Goal: Information Seeking & Learning: Learn about a topic

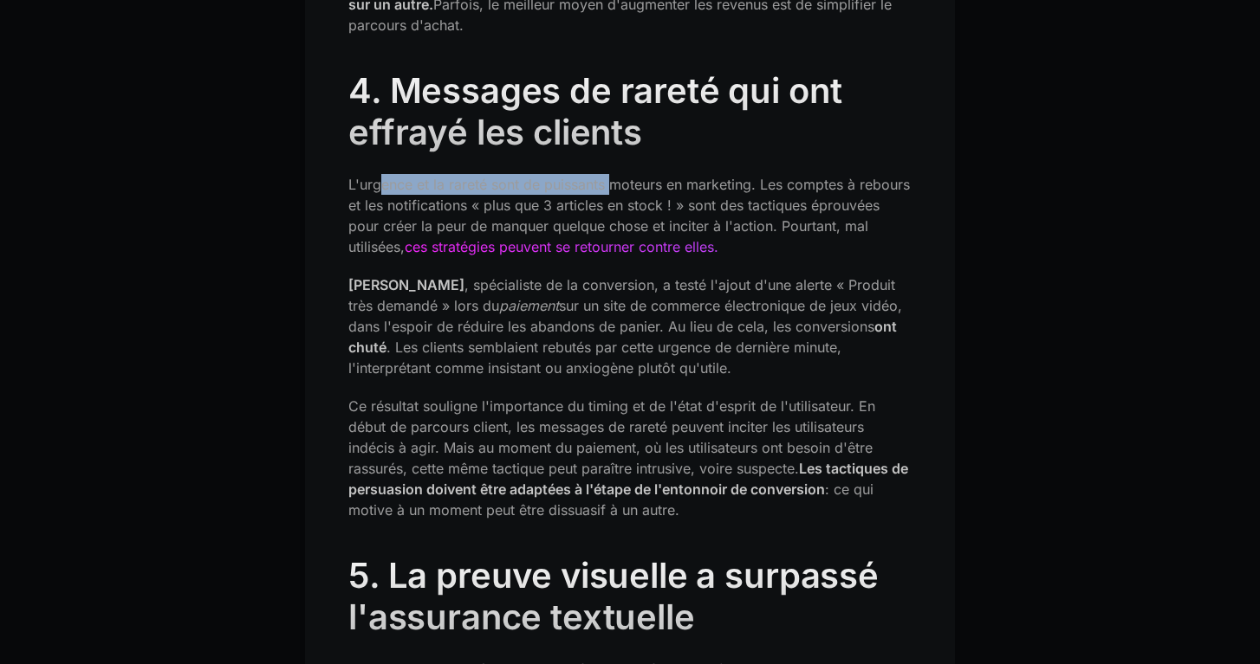
drag, startPoint x: 377, startPoint y: 162, endPoint x: 612, endPoint y: 155, distance: 235.7
click at [613, 176] on font "L'urgence et la rareté sont de puissants moteurs en marketing. Les comptes à re…" at bounding box center [628, 216] width 561 height 80
click at [612, 176] on font "L'urgence et la rareté sont de puissants moteurs en marketing. Les comptes à re…" at bounding box center [628, 216] width 561 height 80
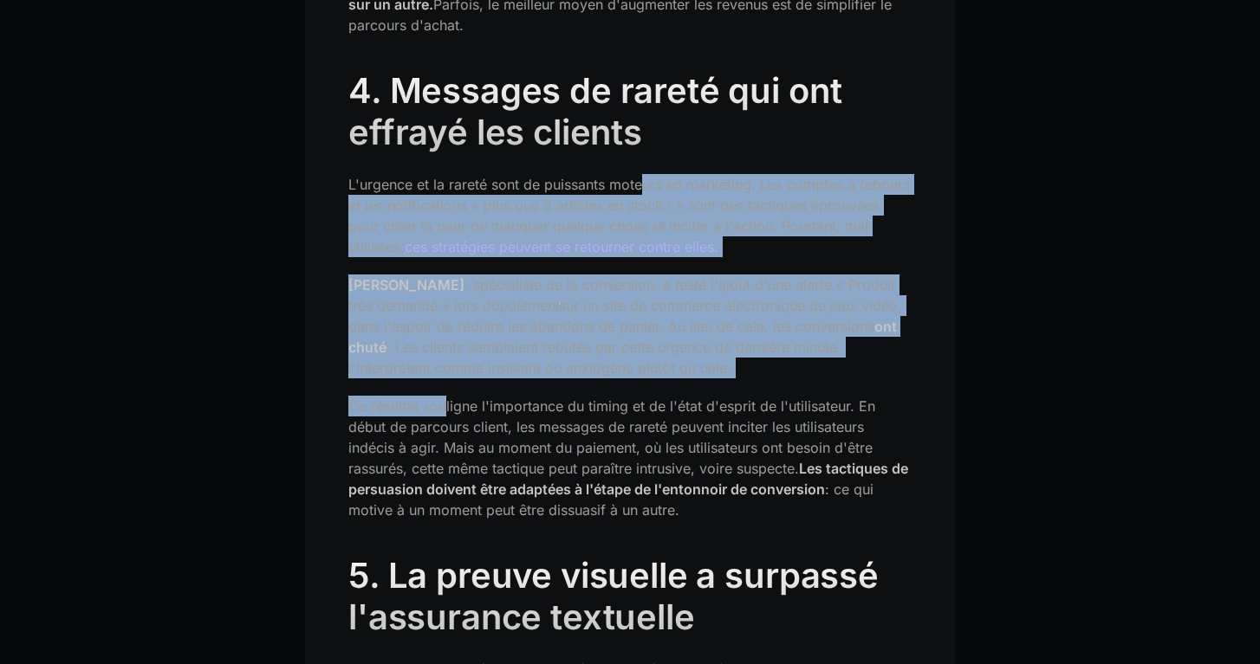
drag, startPoint x: 645, startPoint y: 162, endPoint x: 443, endPoint y: 394, distance: 308.2
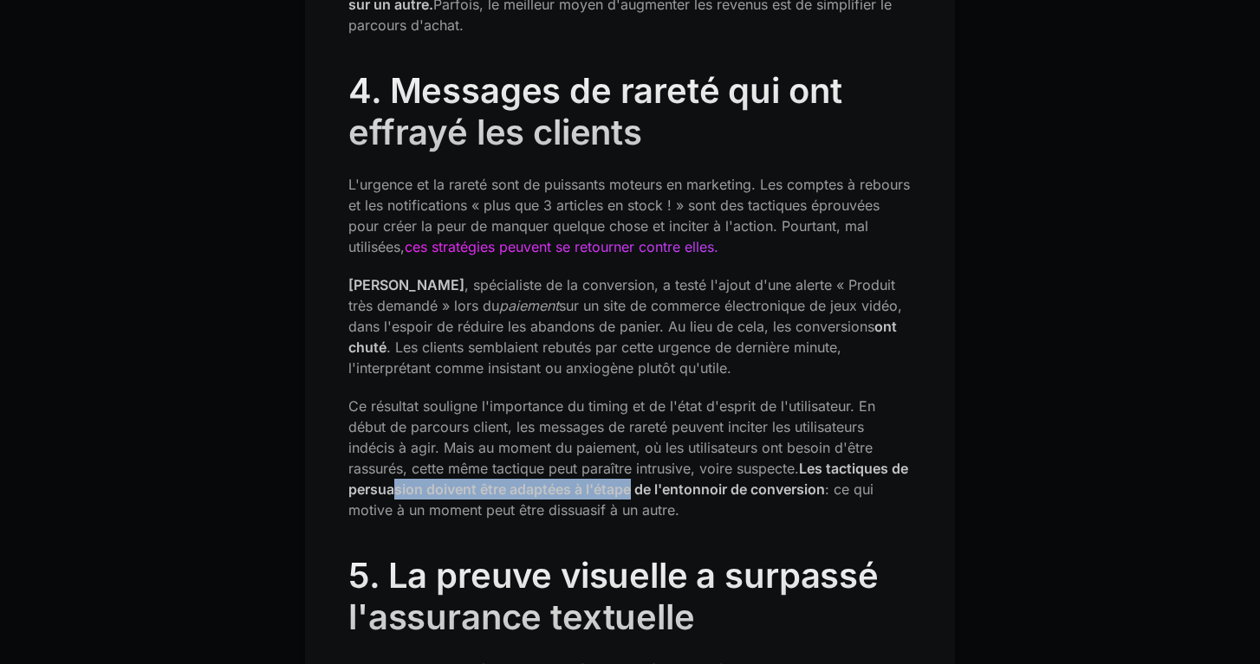
drag, startPoint x: 411, startPoint y: 460, endPoint x: 653, endPoint y: 465, distance: 242.6
click at [654, 466] on font "Les tactiques de persuasion doivent être adaptées à l'étape de l'entonnoir de c…" at bounding box center [628, 479] width 560 height 38
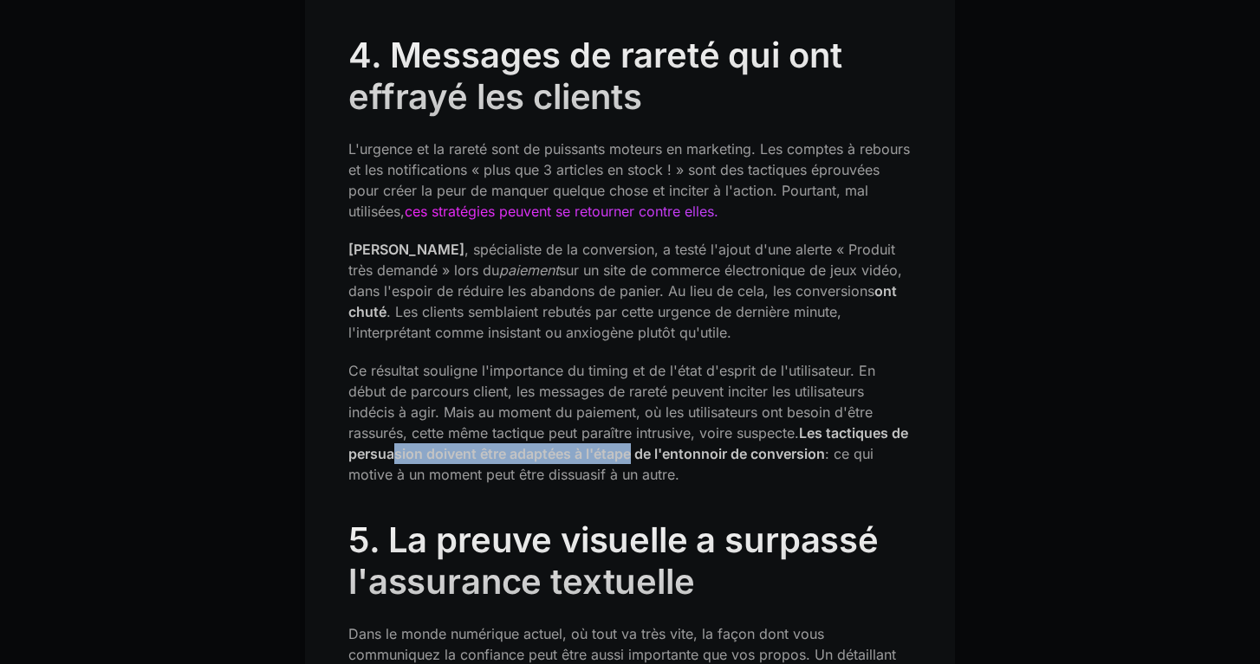
scroll to position [3043, 0]
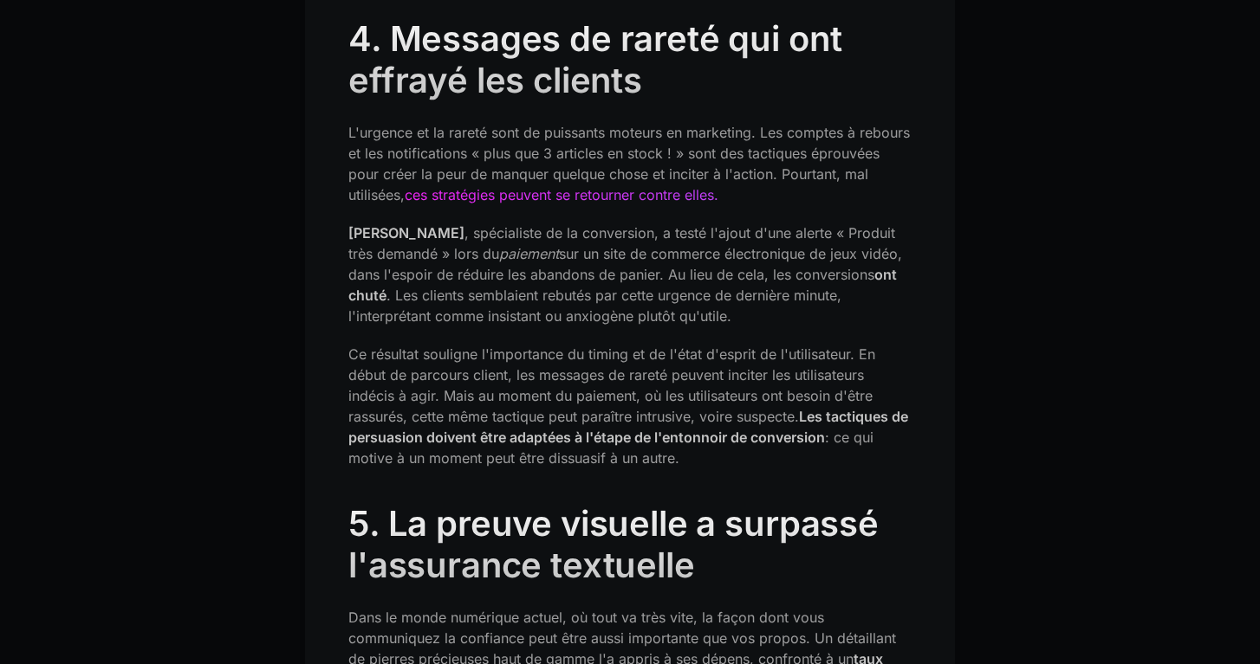
click at [384, 412] on font "Les tactiques de persuasion doivent être adaptées à l'étape de l'entonnoir de c…" at bounding box center [628, 427] width 560 height 38
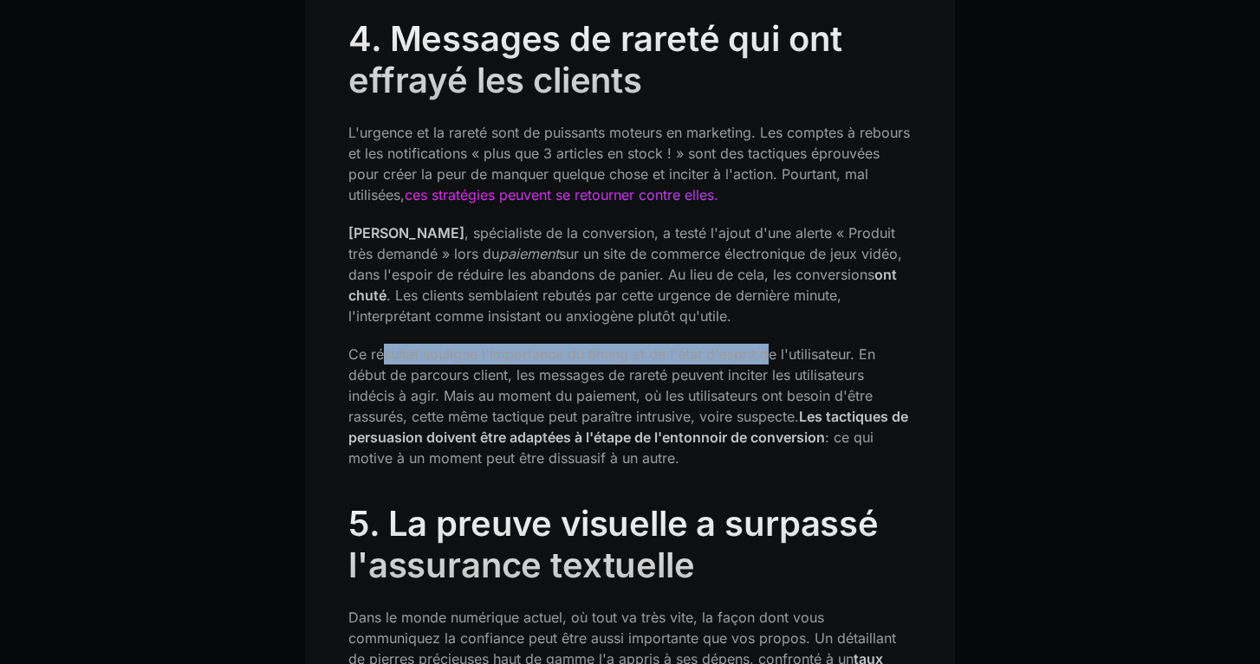
drag, startPoint x: 382, startPoint y: 328, endPoint x: 767, endPoint y: 341, distance: 384.9
click at [768, 344] on p "Ce résultat souligne l'importance du timing et de l'état d'esprit de l'utilisat…" at bounding box center [629, 406] width 563 height 125
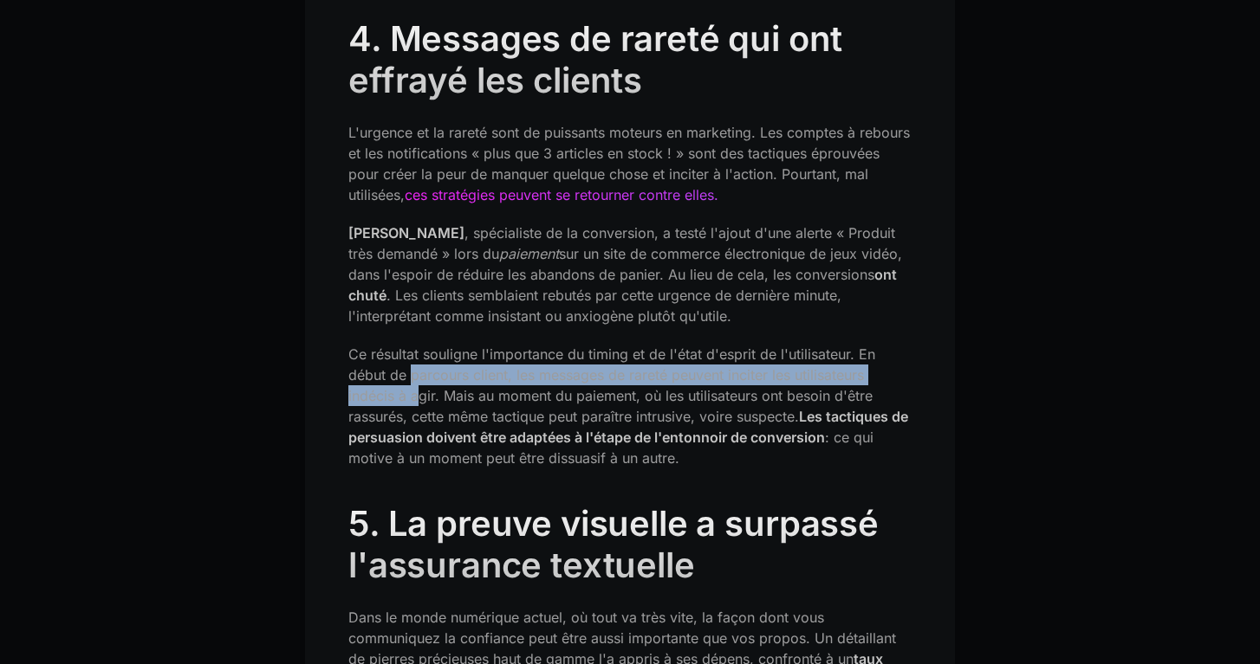
drag, startPoint x: 408, startPoint y: 358, endPoint x: 415, endPoint y: 369, distance: 13.2
click at [415, 369] on font "Ce résultat souligne l'importance du timing et de l'état d'esprit de l'utilisat…" at bounding box center [611, 386] width 527 height 80
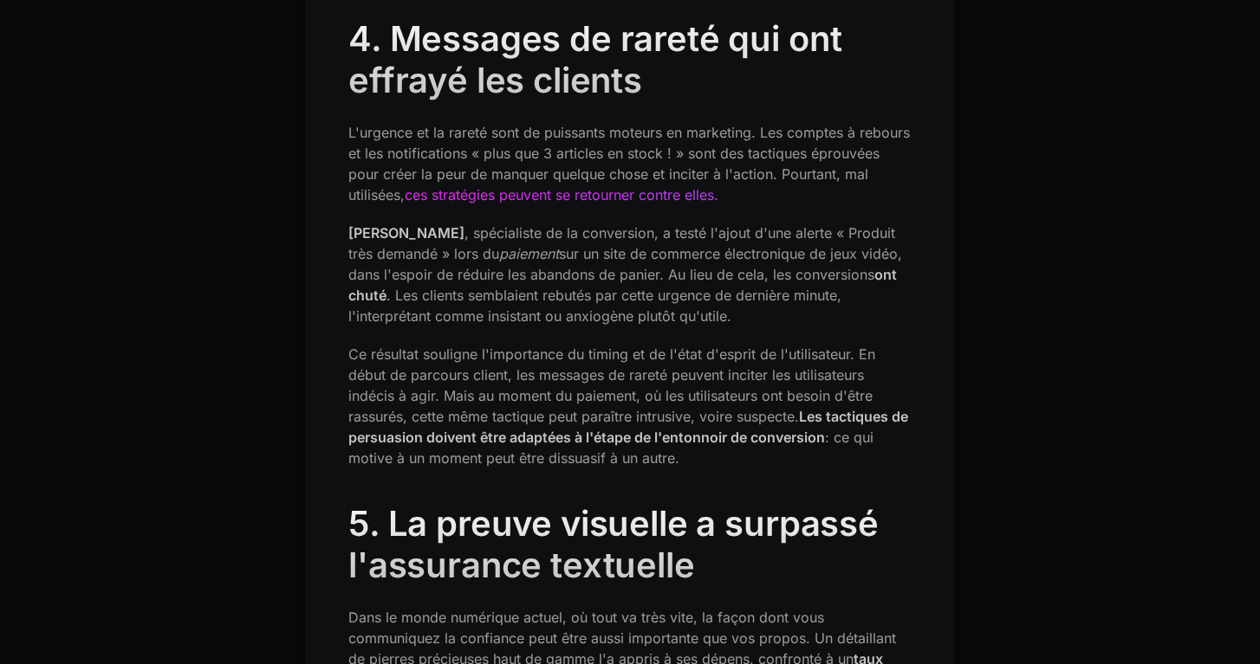
click at [440, 374] on font "Ce résultat souligne l'importance du timing et de l'état d'esprit de l'utilisat…" at bounding box center [611, 386] width 527 height 80
drag, startPoint x: 465, startPoint y: 374, endPoint x: 735, endPoint y: 373, distance: 269.4
click at [735, 373] on font "Ce résultat souligne l'importance du timing et de l'état d'esprit de l'utilisat…" at bounding box center [611, 386] width 527 height 80
click at [774, 373] on font "Ce résultat souligne l'importance du timing et de l'état d'esprit de l'utilisat…" at bounding box center [611, 386] width 527 height 80
drag, startPoint x: 373, startPoint y: 399, endPoint x: 672, endPoint y: 399, distance: 298.9
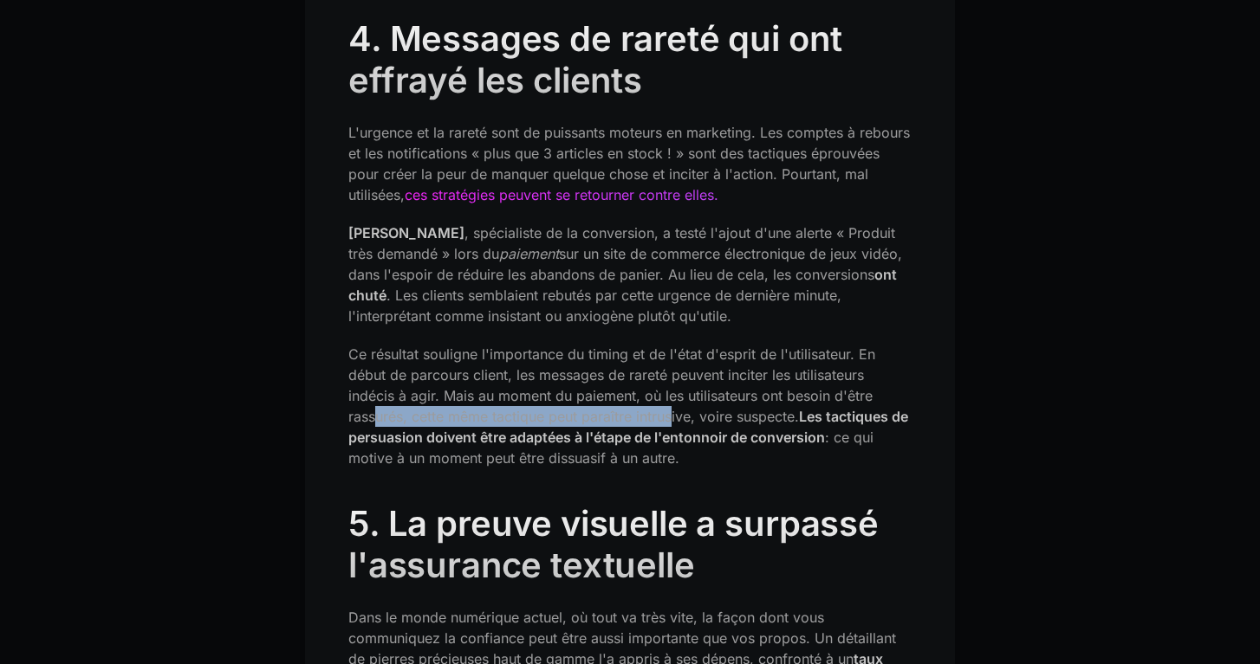
click at [672, 399] on font "Ce résultat souligne l'importance du timing et de l'état d'esprit de l'utilisat…" at bounding box center [611, 386] width 527 height 80
drag, startPoint x: 530, startPoint y: 400, endPoint x: 734, endPoint y: 394, distance: 203.7
click at [734, 394] on font "Ce résultat souligne l'importance du timing et de l'état d'esprit de l'utilisat…" at bounding box center [611, 386] width 527 height 80
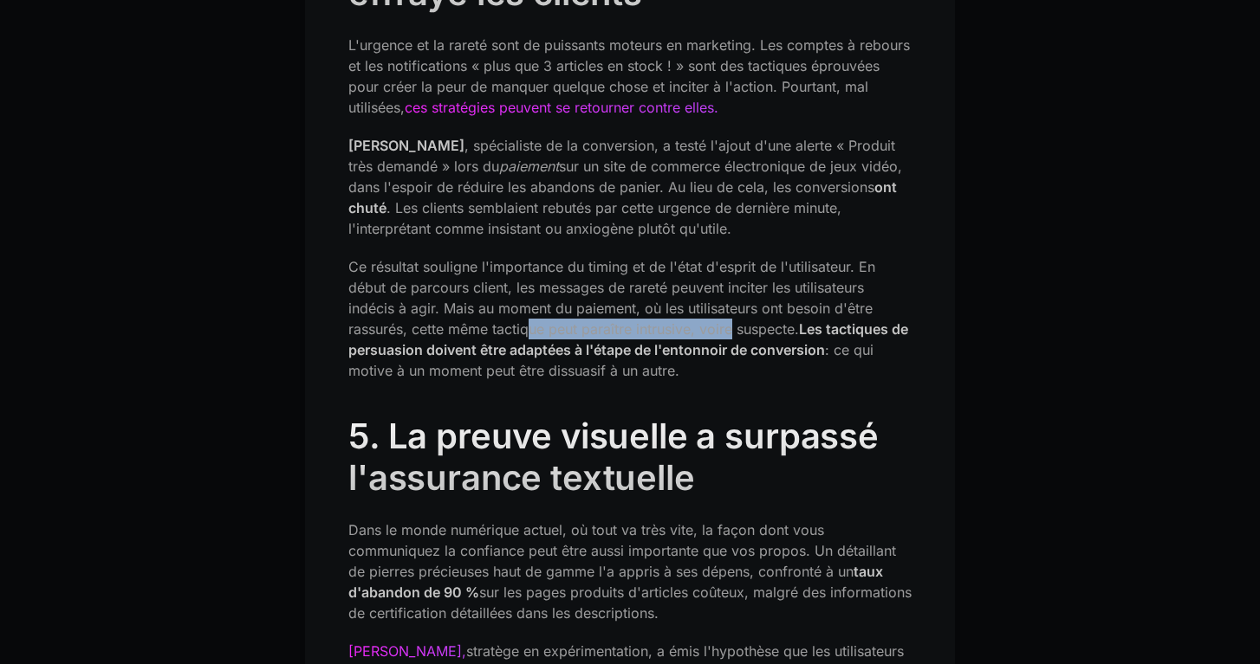
scroll to position [3145, 0]
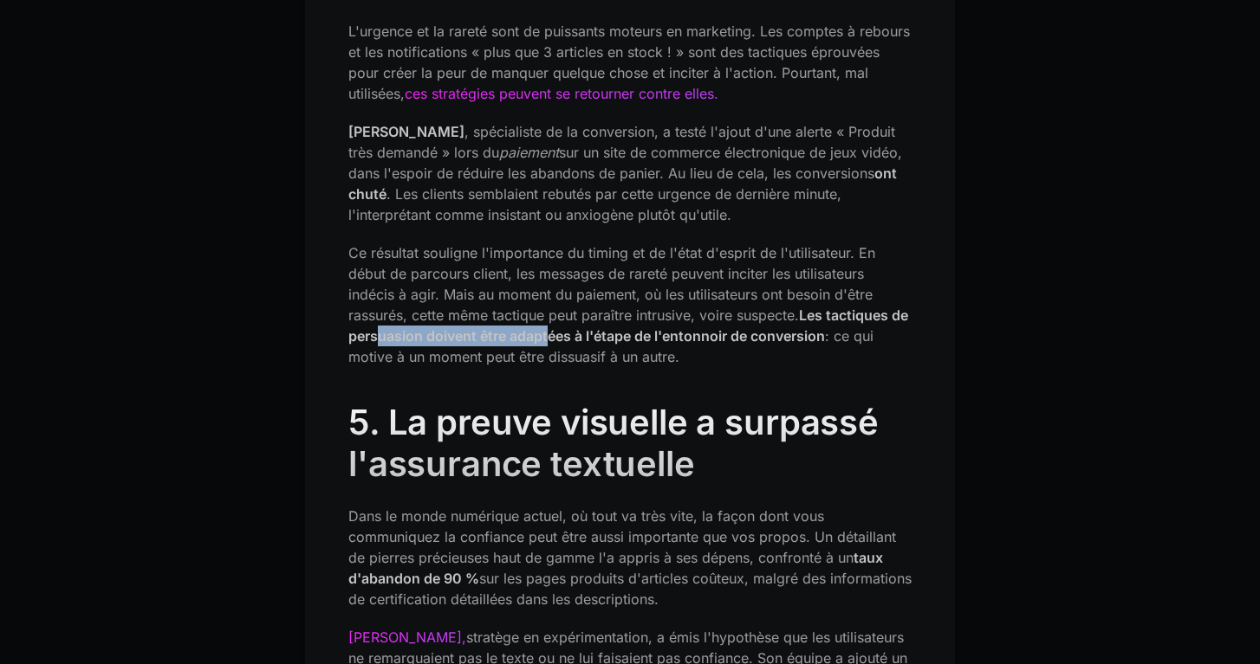
drag, startPoint x: 399, startPoint y: 318, endPoint x: 572, endPoint y: 319, distance: 173.3
click at [572, 319] on font "Les tactiques de persuasion doivent être adaptées à l'étape de l'entonnoir de c…" at bounding box center [628, 326] width 560 height 38
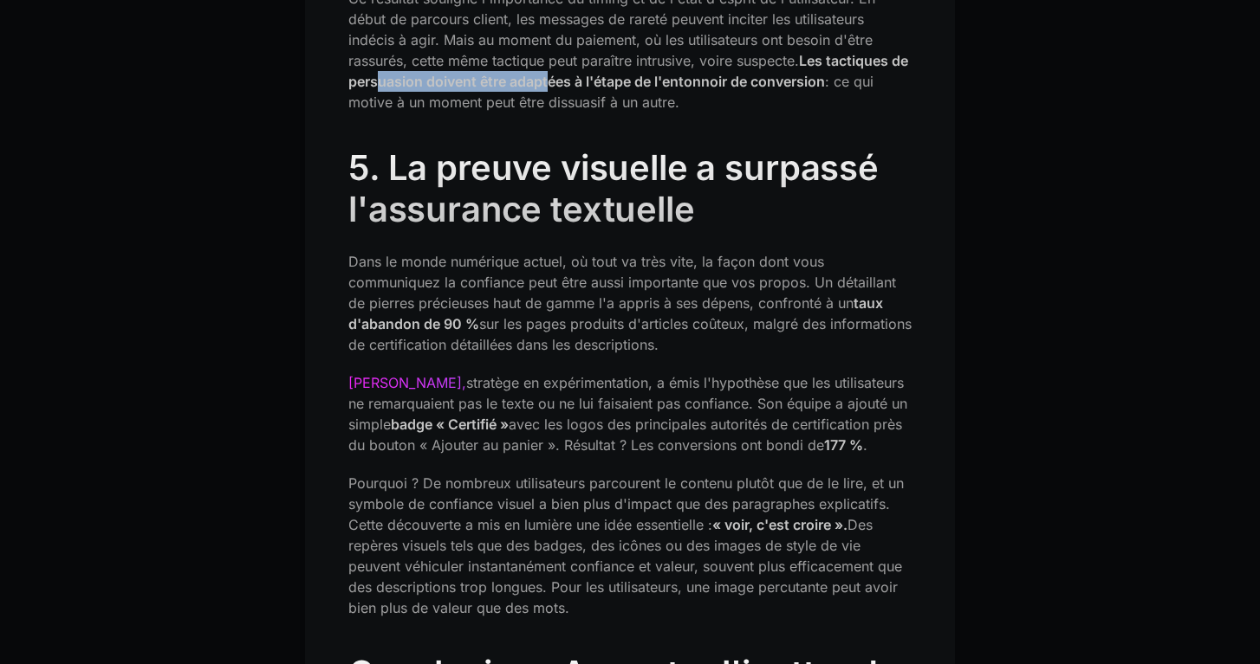
scroll to position [3451, 0]
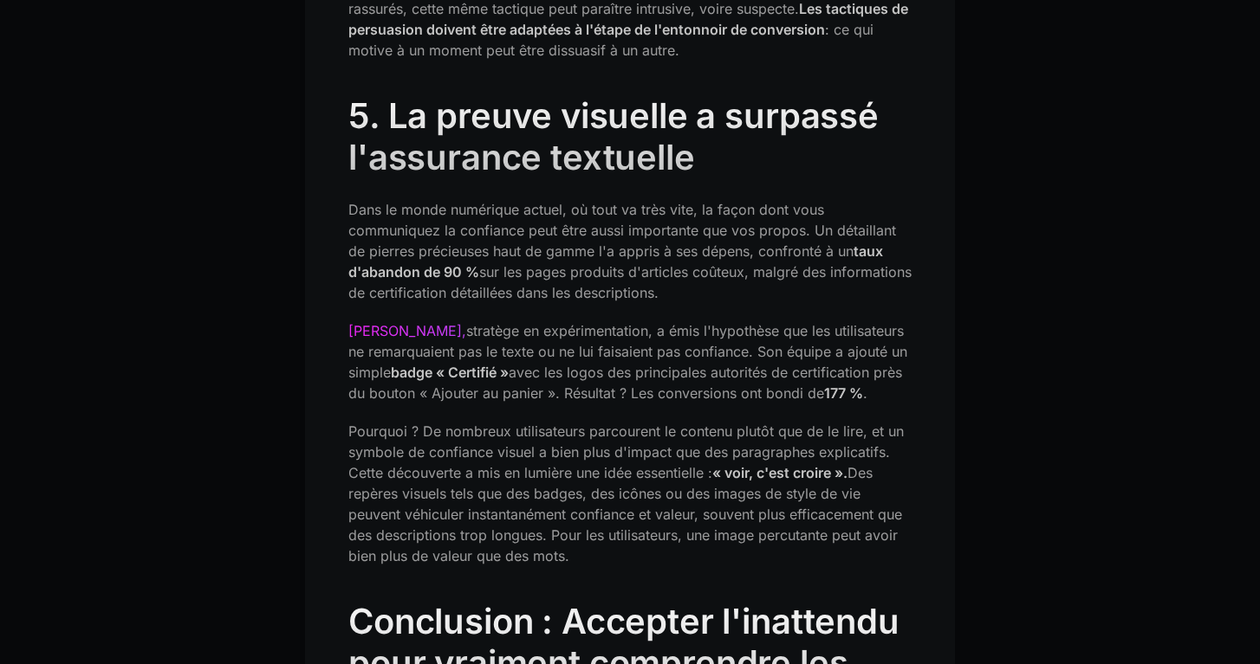
click at [639, 98] on font "5. La preuve visuelle a surpassé l'assurance textuelle" at bounding box center [613, 136] width 530 height 84
drag, startPoint x: 399, startPoint y: 140, endPoint x: 618, endPoint y: 133, distance: 218.5
click at [618, 133] on font "5. La preuve visuelle a surpassé l'assurance textuelle" at bounding box center [613, 136] width 530 height 84
drag, startPoint x: 366, startPoint y: 191, endPoint x: 648, endPoint y: 191, distance: 282.4
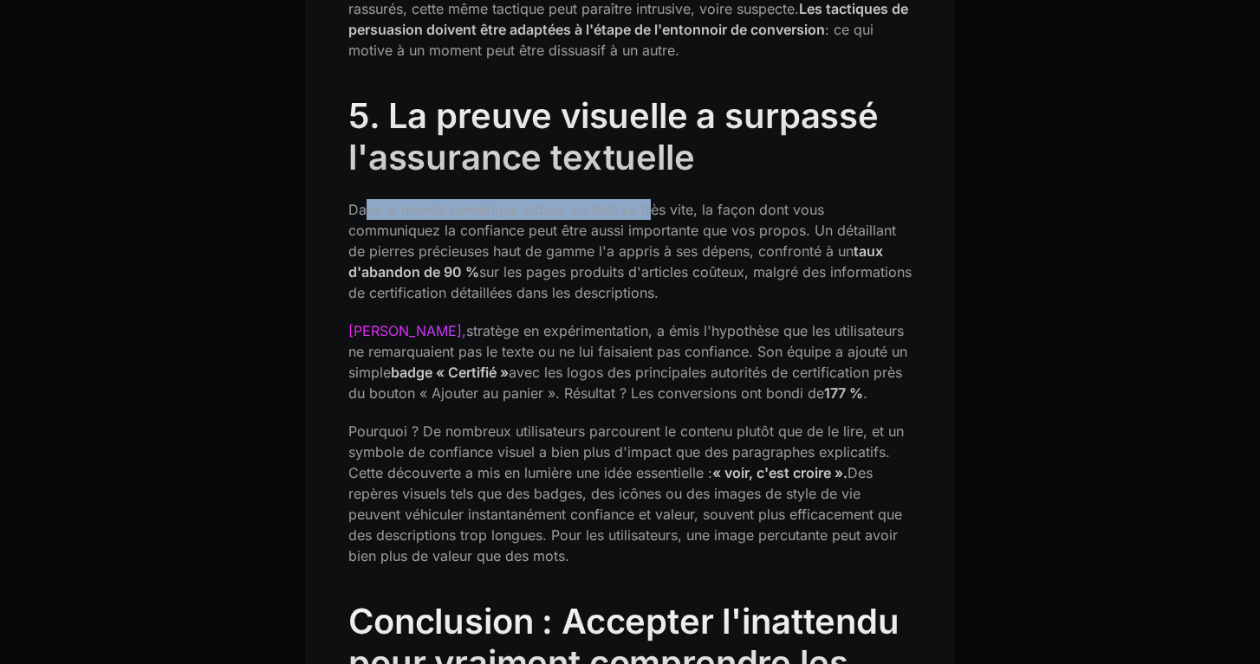
click at [648, 201] on font "Dans le monde numérique actuel, où tout va très vite, la façon dont vous commun…" at bounding box center [622, 230] width 548 height 59
click at [743, 201] on font "Dans le monde numérique actuel, où tout va très vite, la façon dont vous commun…" at bounding box center [622, 230] width 548 height 59
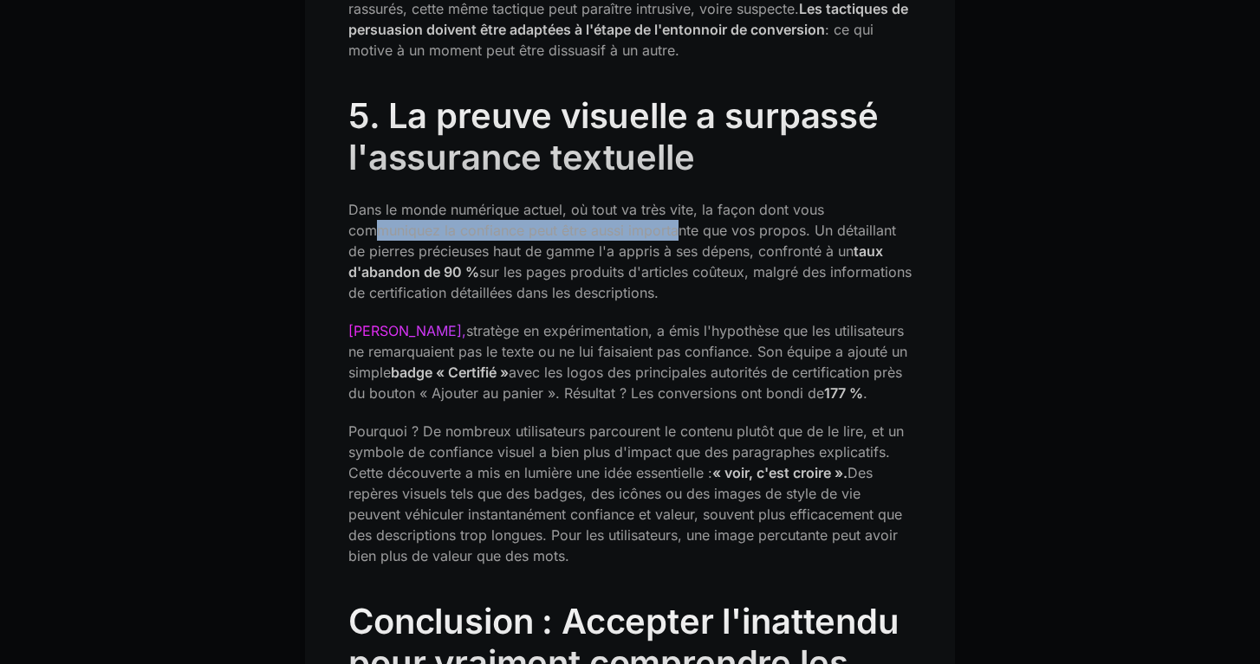
drag, startPoint x: 375, startPoint y: 204, endPoint x: 677, endPoint y: 204, distance: 301.5
click at [677, 204] on font "Dans le monde numérique actuel, où tout va très vite, la façon dont vous commun…" at bounding box center [622, 230] width 548 height 59
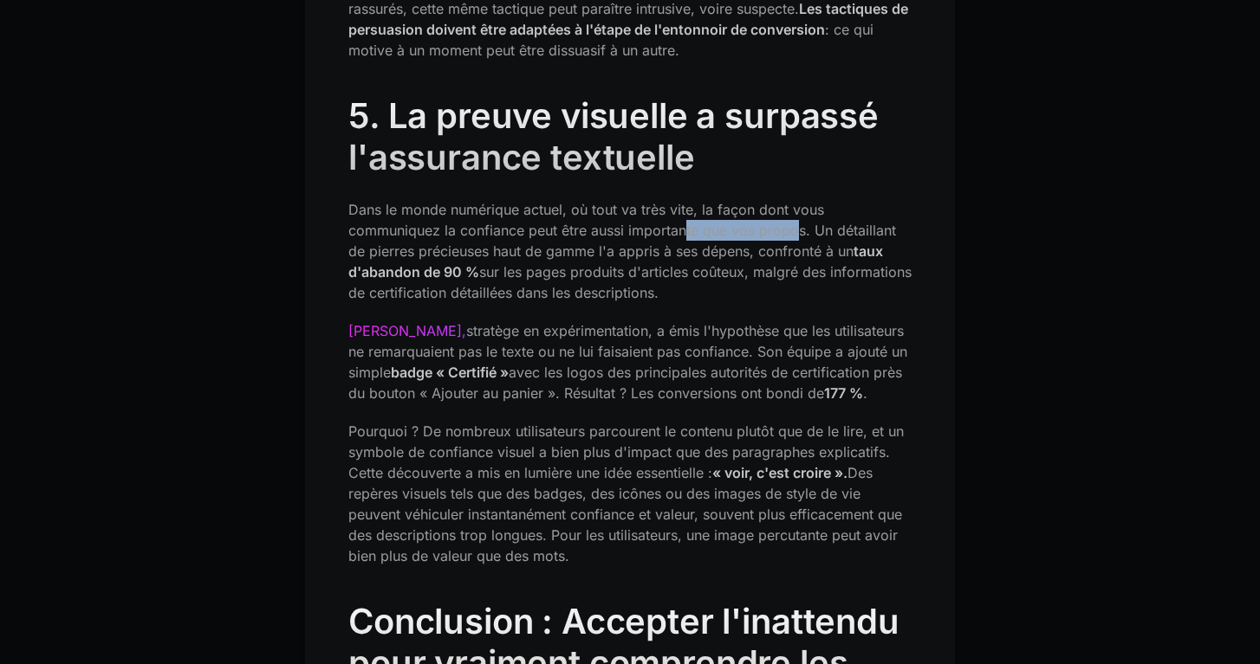
drag, startPoint x: 795, startPoint y: 206, endPoint x: 686, endPoint y: 211, distance: 109.2
click at [686, 211] on font "Dans le monde numérique actuel, où tout va très vite, la façon dont vous commun…" at bounding box center [622, 230] width 548 height 59
drag, startPoint x: 384, startPoint y: 230, endPoint x: 556, endPoint y: 221, distance: 172.6
click at [558, 222] on font "Dans le monde numérique actuel, où tout va très vite, la façon dont vous commun…" at bounding box center [622, 230] width 548 height 59
drag, startPoint x: 684, startPoint y: 231, endPoint x: 736, endPoint y: 229, distance: 52.0
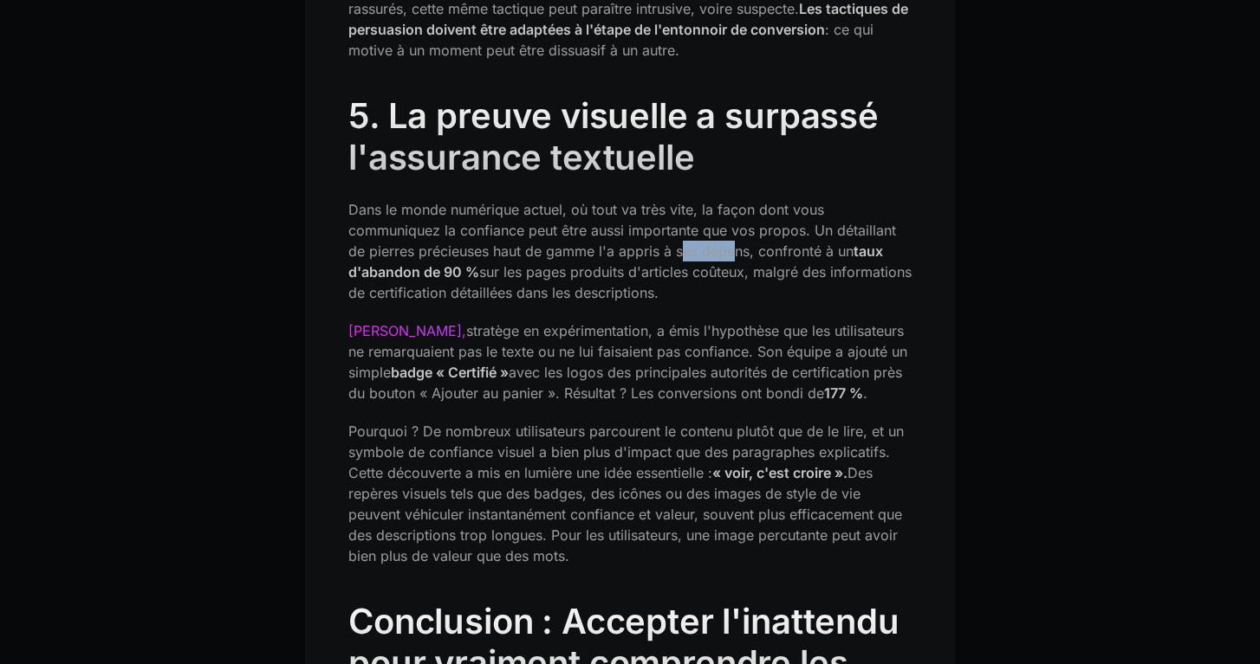
click at [736, 229] on font "Dans le monde numérique actuel, où tout va très vite, la façon dont vous commun…" at bounding box center [622, 230] width 548 height 59
drag, startPoint x: 382, startPoint y: 246, endPoint x: 575, endPoint y: 247, distance: 193.2
click at [575, 247] on p "Dans le monde numérique actuel, où tout va très vite, la façon dont vous commun…" at bounding box center [629, 251] width 563 height 104
drag, startPoint x: 628, startPoint y: 249, endPoint x: 746, endPoint y: 247, distance: 117.8
click at [748, 263] on font "sur les pages produits d'articles coûteux, malgré des informations de certifica…" at bounding box center [629, 282] width 563 height 38
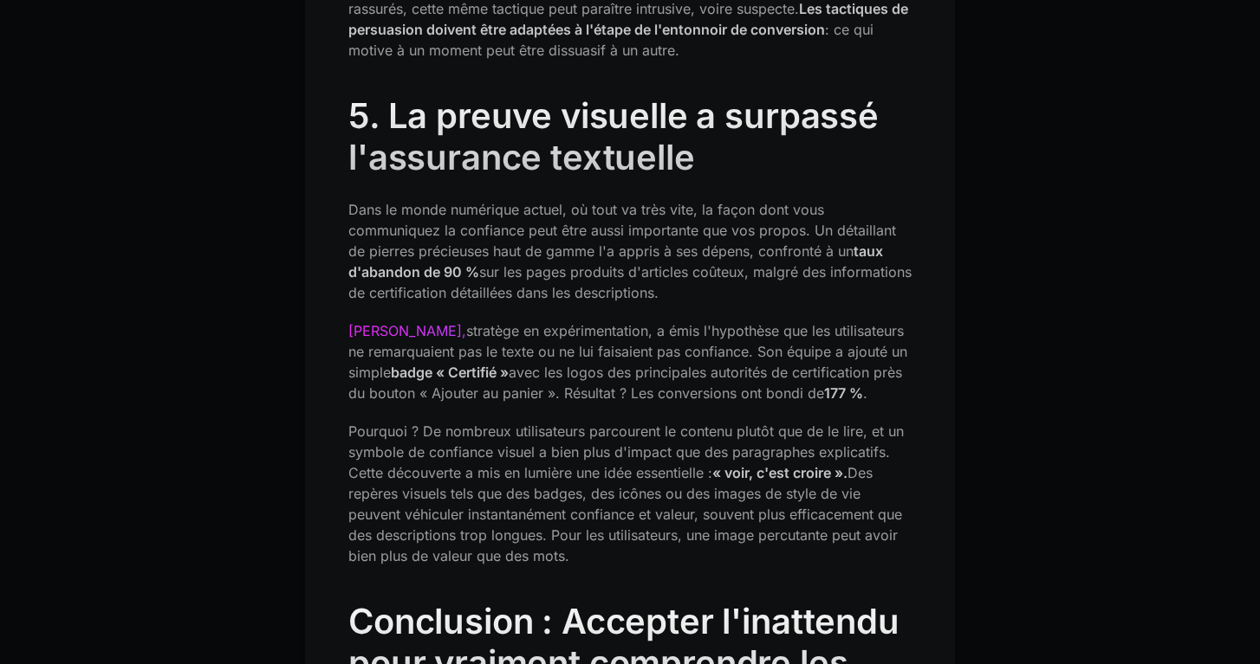
click at [780, 263] on font "sur les pages produits d'articles coûteux, malgré des informations de certifica…" at bounding box center [629, 282] width 563 height 38
drag, startPoint x: 408, startPoint y: 273, endPoint x: 664, endPoint y: 275, distance: 255.6
click at [664, 275] on font "sur les pages produits d'articles coûteux, malgré des informations de certifica…" at bounding box center [629, 282] width 563 height 38
drag, startPoint x: 517, startPoint y: 312, endPoint x: 699, endPoint y: 311, distance: 181.9
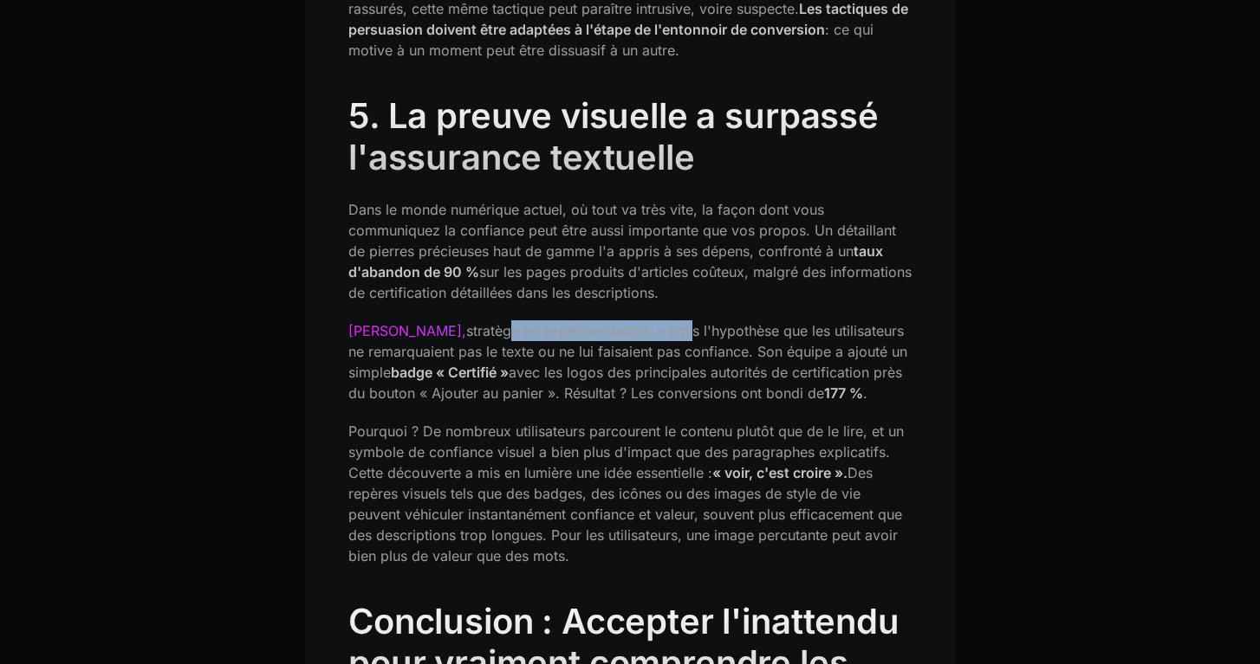
click at [699, 322] on font "stratège en expérimentation, a émis l'hypothèse que les utilisateurs ne remarqu…" at bounding box center [627, 351] width 559 height 59
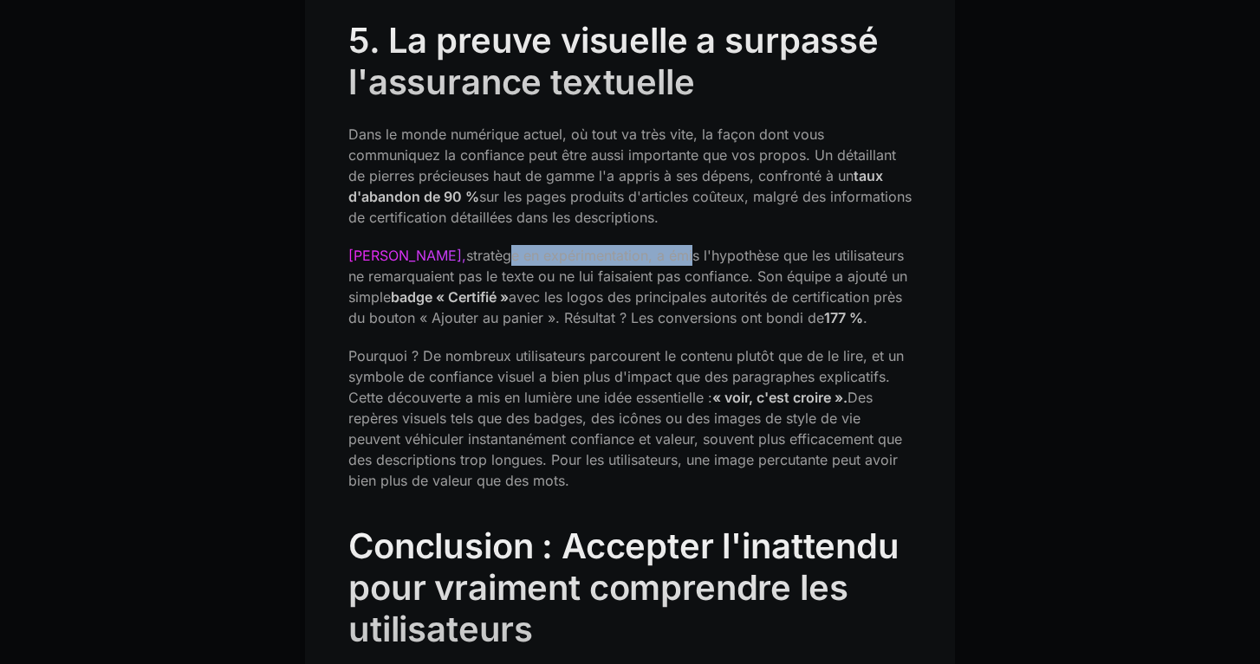
scroll to position [3534, 0]
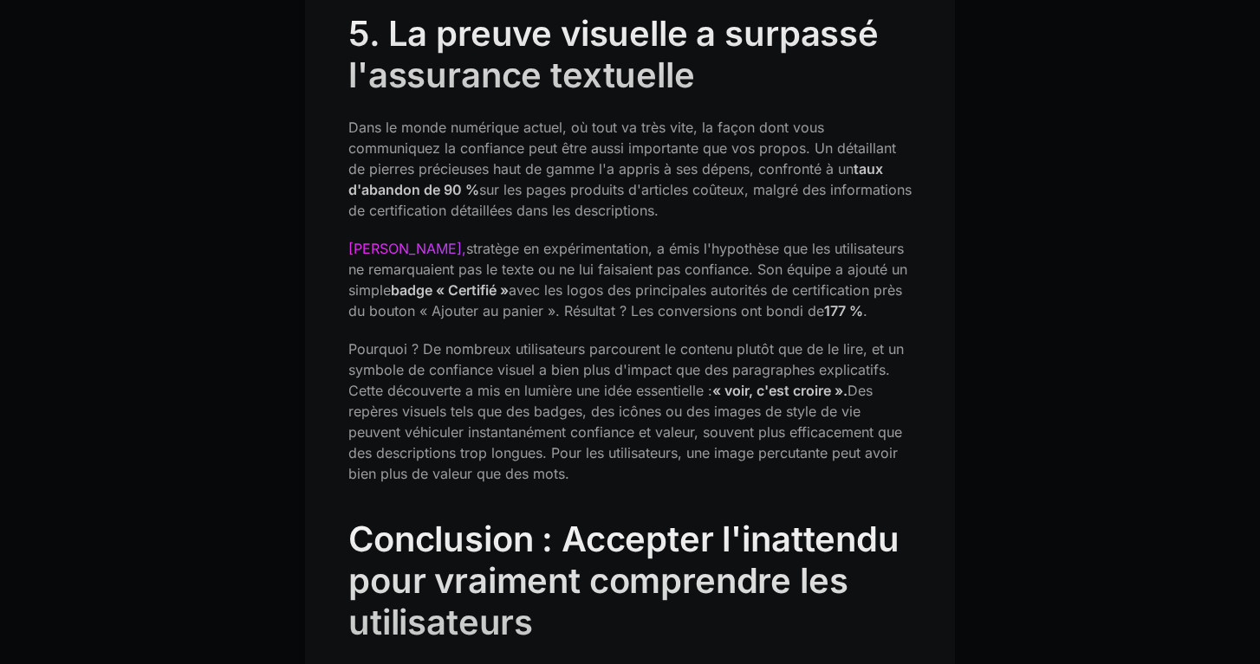
click at [737, 240] on font "stratège en expérimentation, a émis l'hypothèse que les utilisateurs ne remarqu…" at bounding box center [627, 269] width 559 height 59
click at [380, 252] on font "stratège en expérimentation, a émis l'hypothèse que les utilisateurs ne remarqu…" at bounding box center [627, 269] width 559 height 59
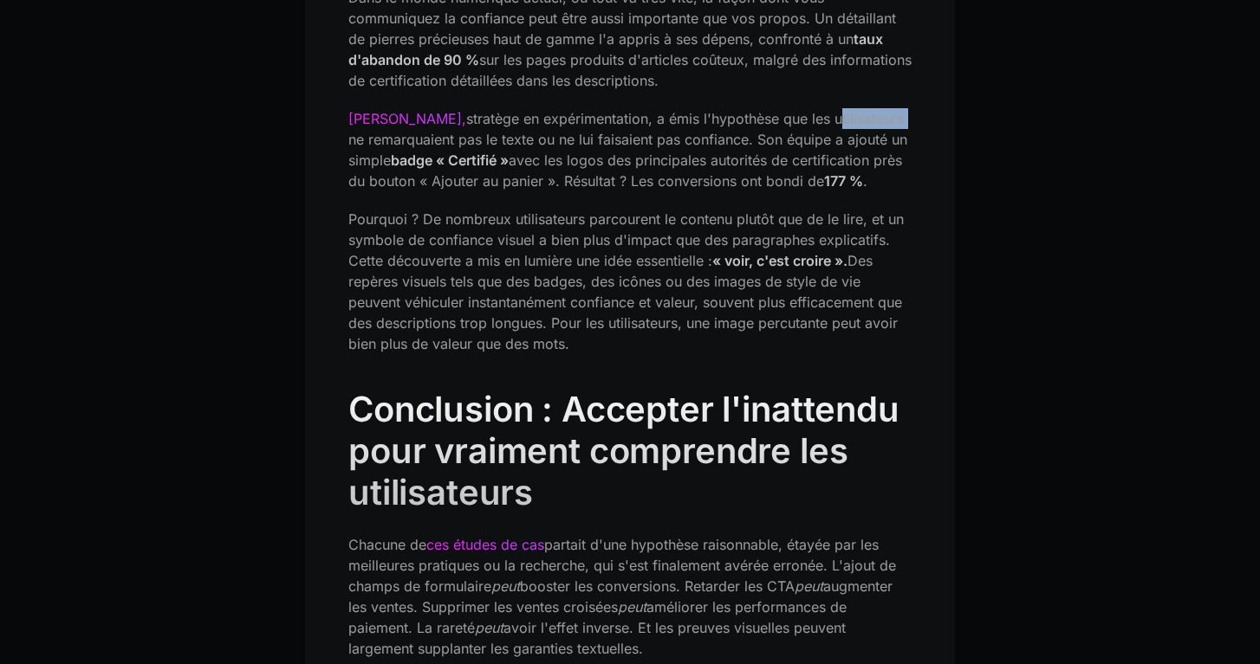
scroll to position [3670, 0]
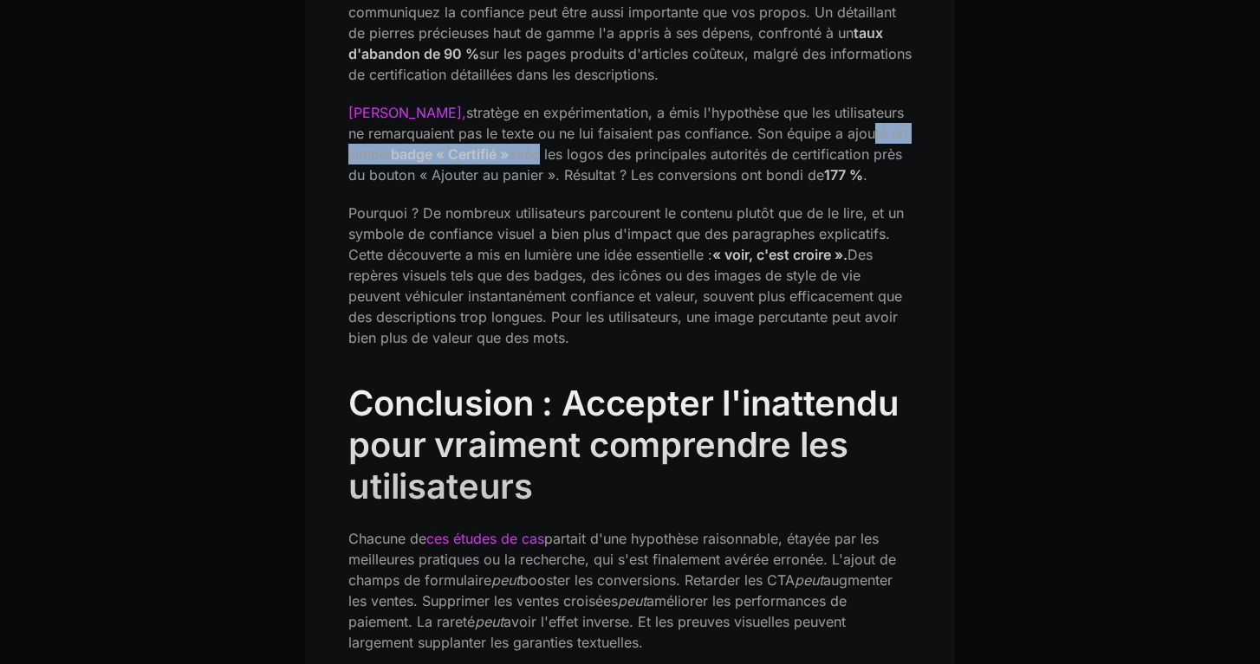
drag, startPoint x: 378, startPoint y: 132, endPoint x: 620, endPoint y: 134, distance: 242.6
click at [620, 134] on p "[PERSON_NAME], stratège en expérimentation, a émis l'hypothèse que les utilisat…" at bounding box center [629, 143] width 563 height 83
click at [620, 146] on font "avec les logos des principales autorités de certification près du bouton « Ajou…" at bounding box center [625, 165] width 554 height 38
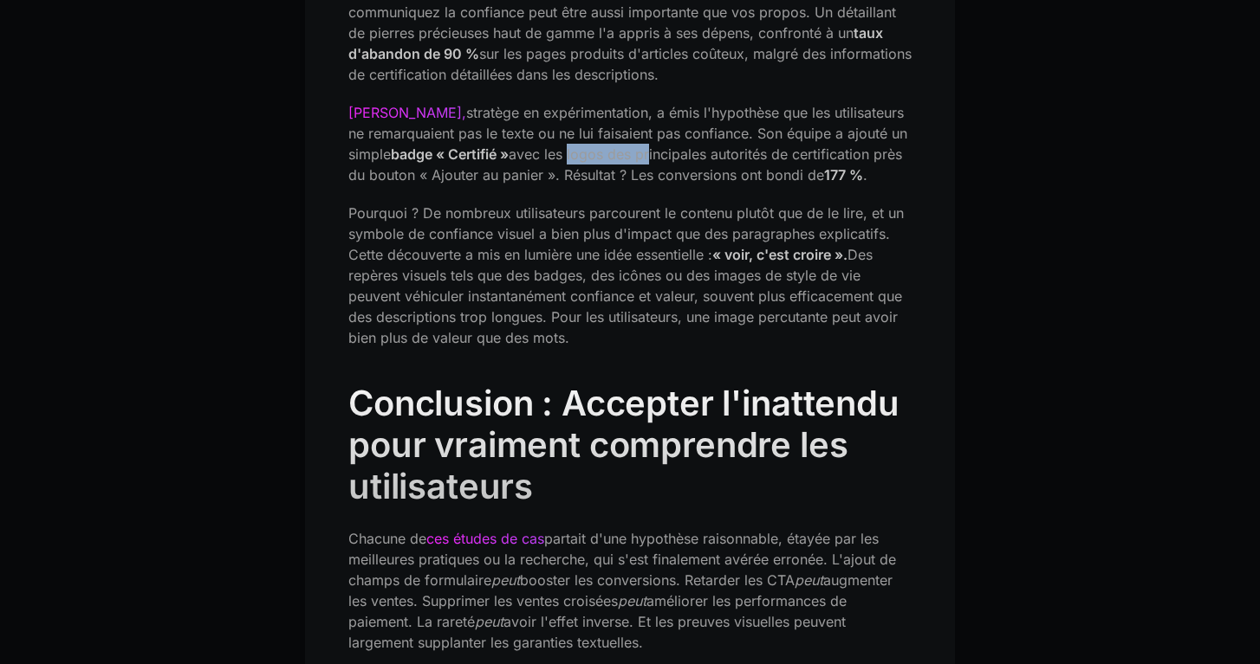
drag, startPoint x: 729, startPoint y: 134, endPoint x: 645, endPoint y: 131, distance: 83.2
click at [646, 146] on font "avec les logos des principales autorités de certification près du bouton « Ajou…" at bounding box center [625, 165] width 554 height 38
drag, startPoint x: 366, startPoint y: 158, endPoint x: 619, endPoint y: 162, distance: 253.0
click at [619, 163] on p "[PERSON_NAME], stratège en expérimentation, a émis l'hypothèse que les utilisat…" at bounding box center [629, 143] width 563 height 83
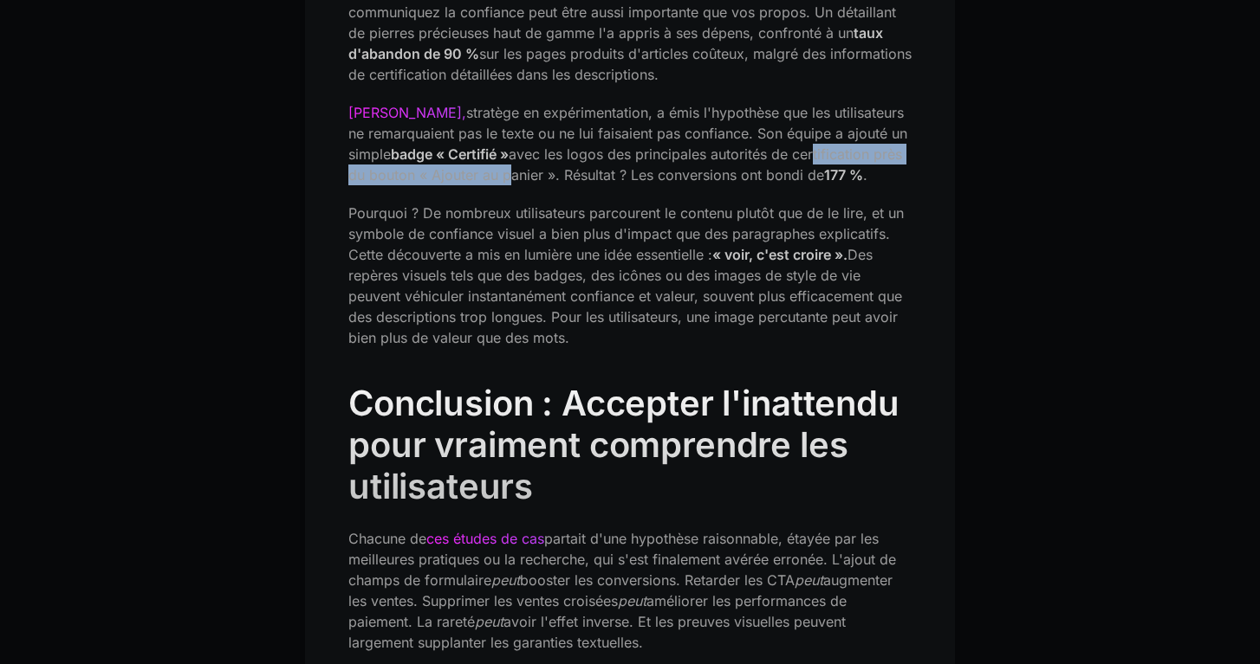
click at [619, 162] on p "[PERSON_NAME], stratège en expérimentation, a émis l'hypothèse que les utilisat…" at bounding box center [629, 143] width 563 height 83
click at [372, 211] on font "Pourquoi ? De nombreux utilisateurs parcourent le contenu plutôt que de le lire…" at bounding box center [625, 233] width 555 height 59
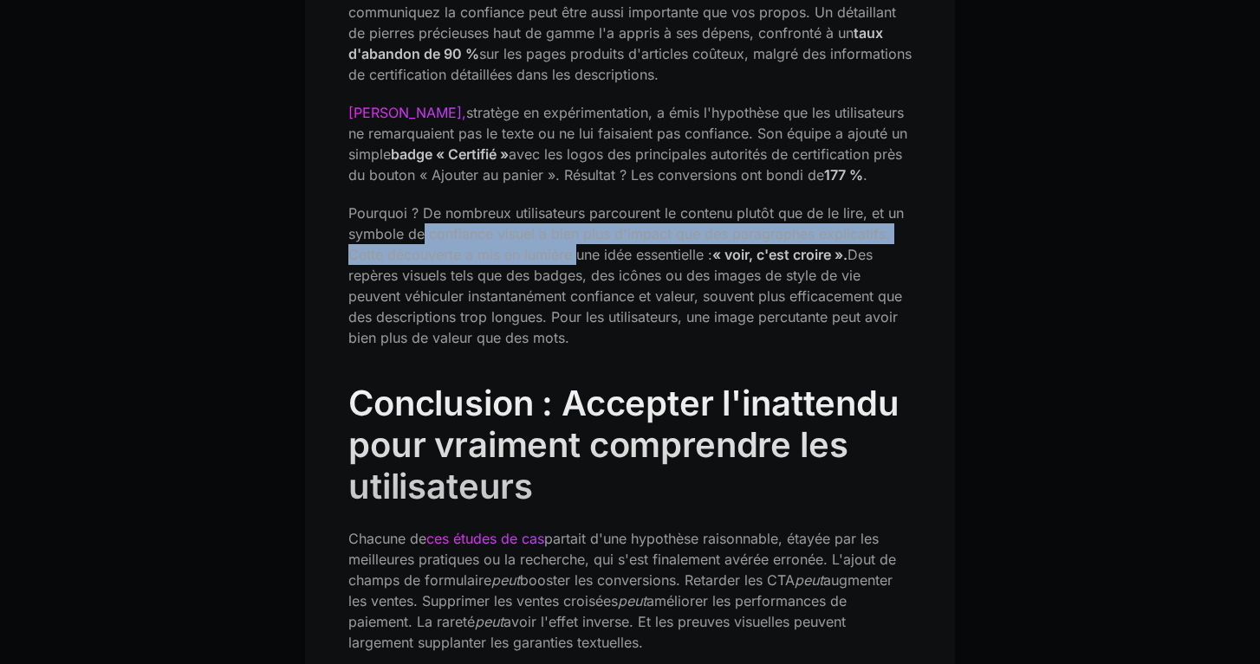
drag, startPoint x: 424, startPoint y: 229, endPoint x: 578, endPoint y: 254, distance: 155.4
click at [580, 254] on font "Pourquoi ? De nombreux utilisateurs parcourent le contenu plutôt que de le lire…" at bounding box center [625, 233] width 555 height 59
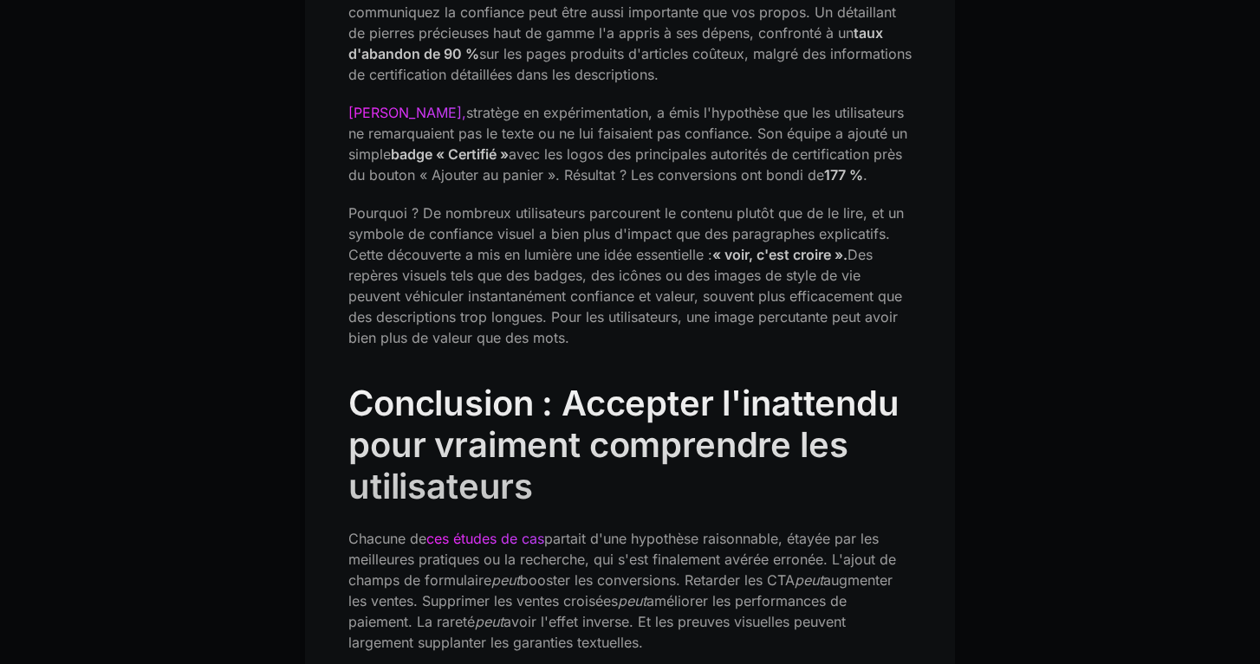
click at [642, 251] on font "Pourquoi ? De nombreux utilisateurs parcourent le contenu plutôt que de le lire…" at bounding box center [625, 233] width 555 height 59
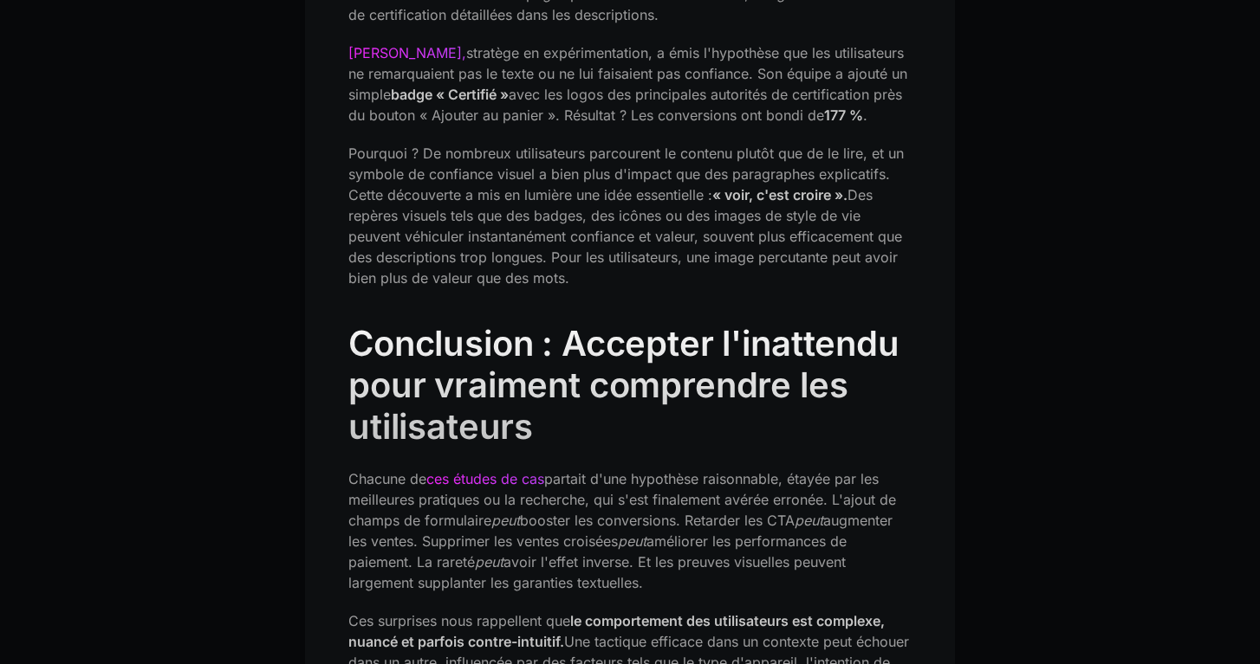
scroll to position [3733, 0]
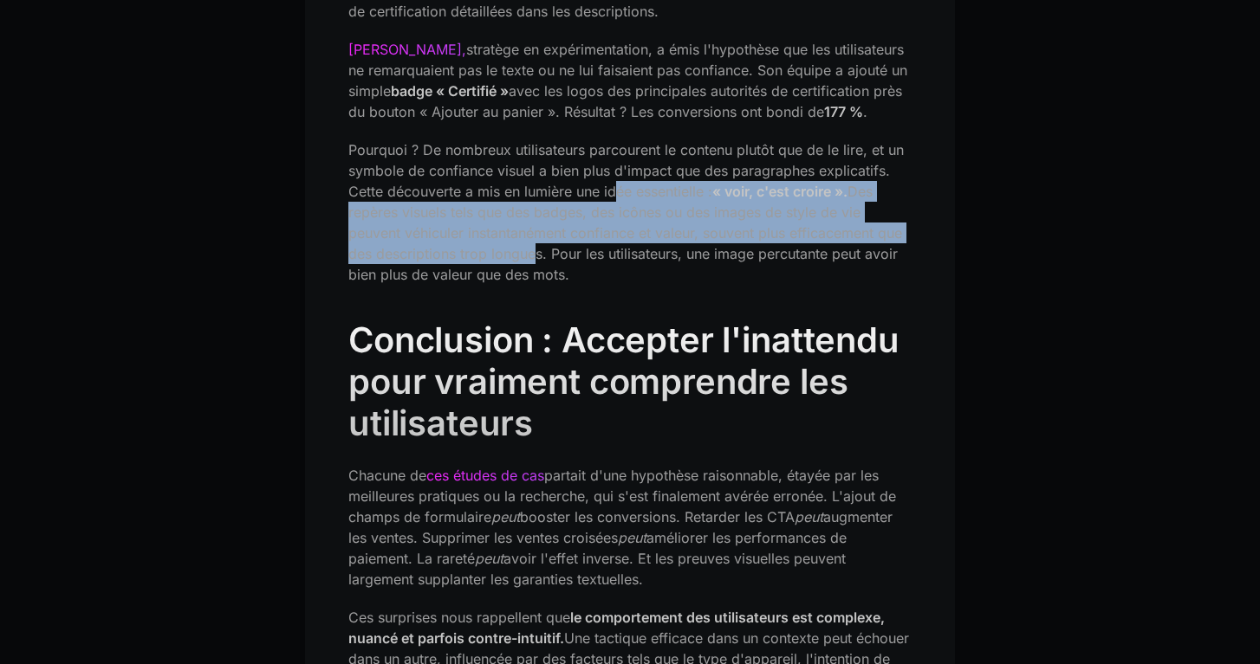
drag, startPoint x: 613, startPoint y: 200, endPoint x: 522, endPoint y: 258, distance: 107.9
click at [524, 259] on p "Pourquoi ? De nombreux utilisateurs parcourent le contenu plutôt que de le lire…" at bounding box center [629, 212] width 563 height 146
click at [522, 258] on font "Des repères visuels tels que des badges, des icônes ou des images de style de v…" at bounding box center [625, 233] width 554 height 100
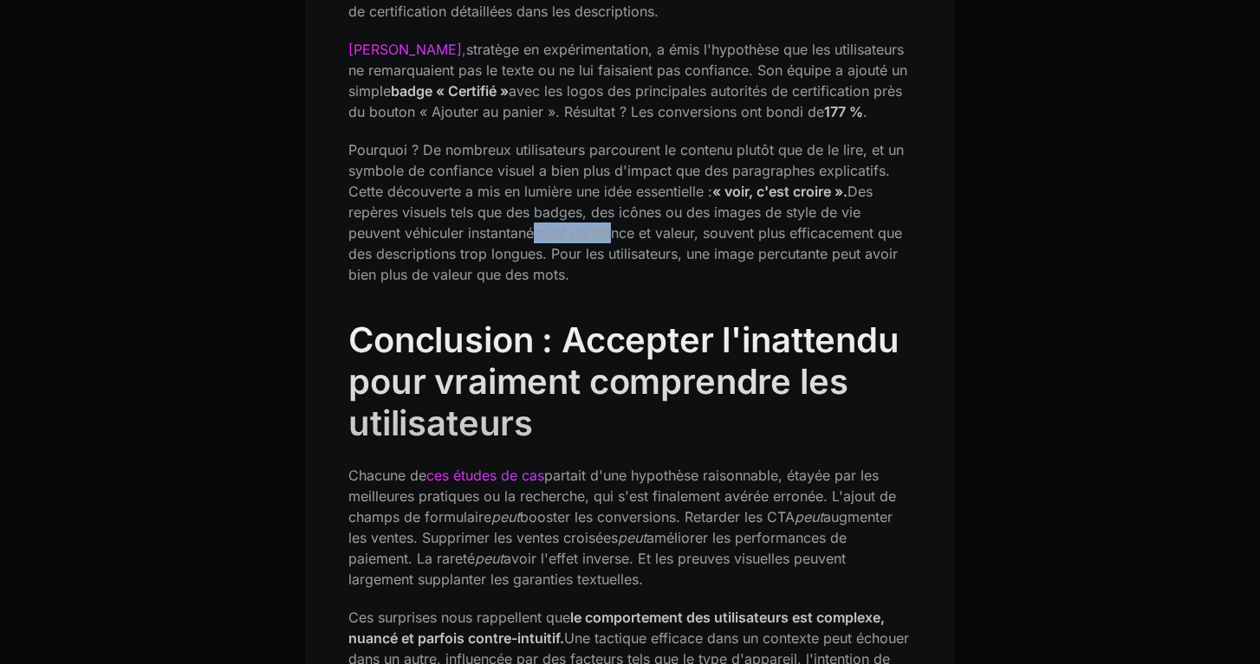
drag, startPoint x: 527, startPoint y: 230, endPoint x: 607, endPoint y: 243, distance: 81.6
click at [608, 243] on p "Pourquoi ? De nombreux utilisateurs parcourent le contenu plutôt que de le lire…" at bounding box center [629, 212] width 563 height 146
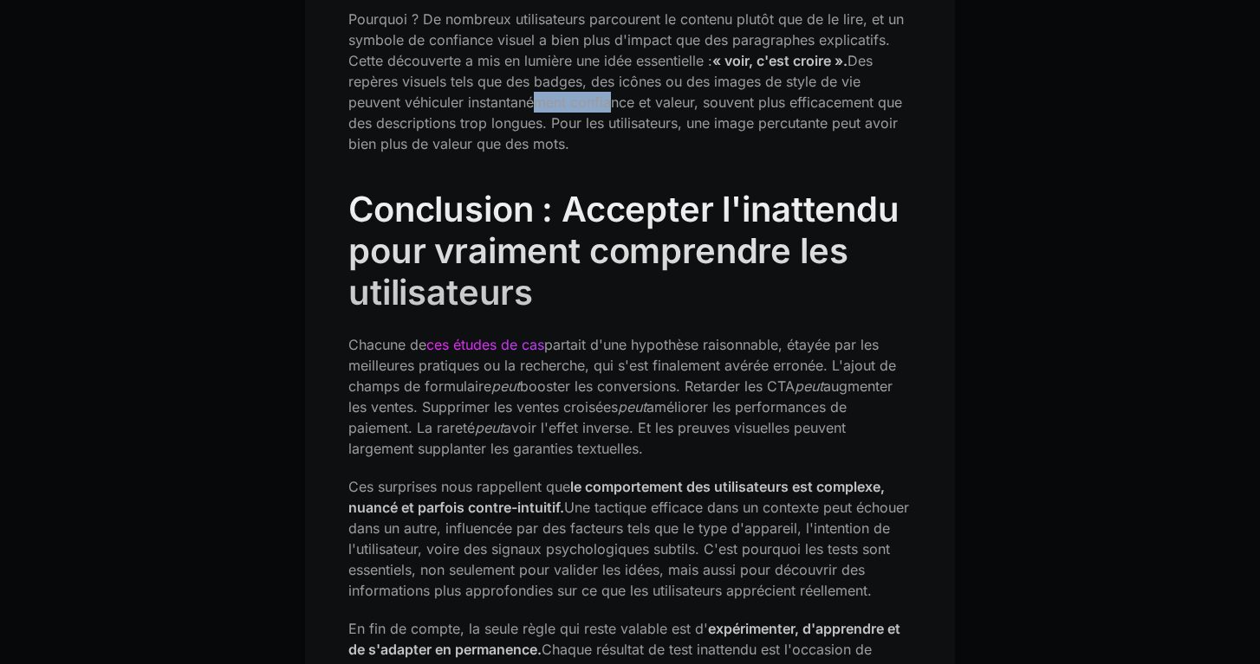
scroll to position [3872, 0]
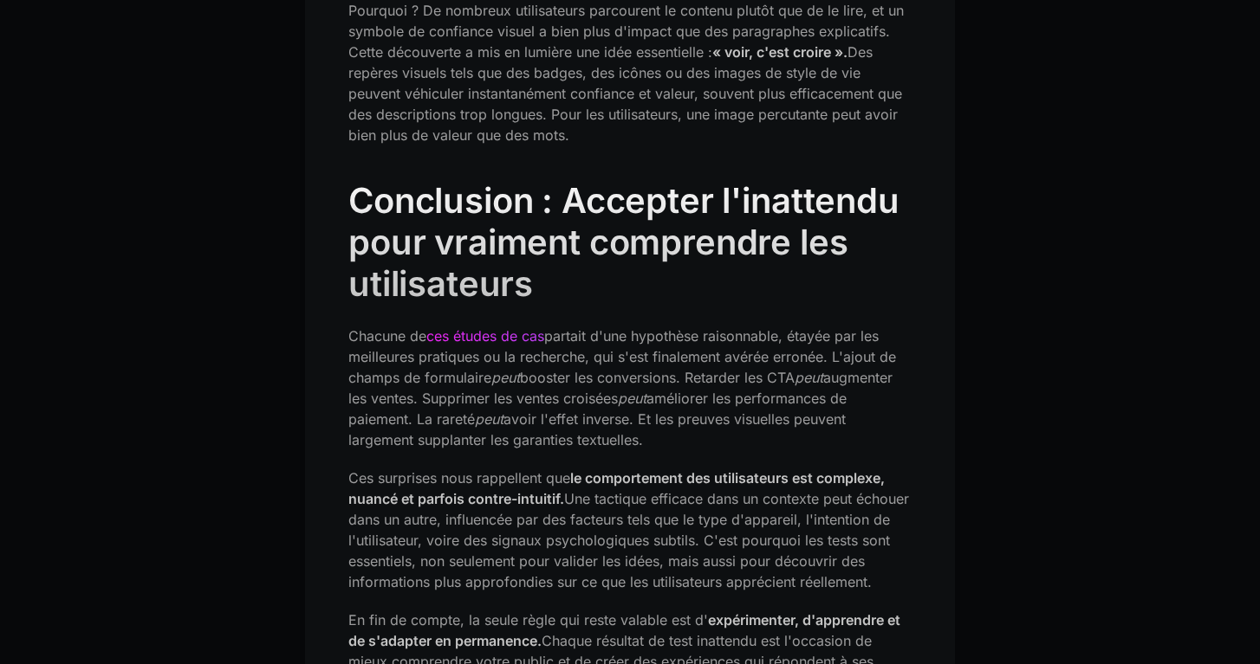
click at [559, 117] on font "Des repères visuels tels que des badges, des icônes ou des images de style de v…" at bounding box center [625, 93] width 554 height 100
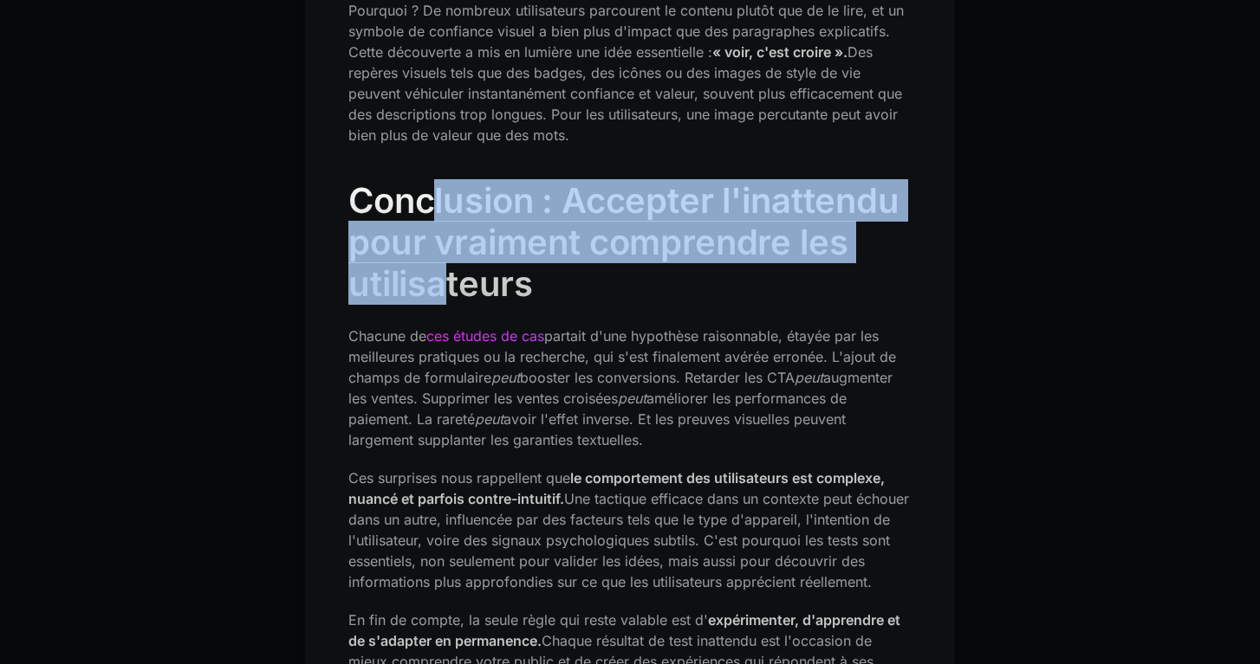
drag, startPoint x: 437, startPoint y: 205, endPoint x: 442, endPoint y: 269, distance: 63.5
click at [442, 269] on font "Conclusion : Accepter l'inattendu pour vraiment comprendre les utilisateurs" at bounding box center [623, 242] width 551 height 126
click at [441, 269] on font "Conclusion : Accepter l'inattendu pour vraiment comprendre les utilisateurs" at bounding box center [623, 242] width 551 height 126
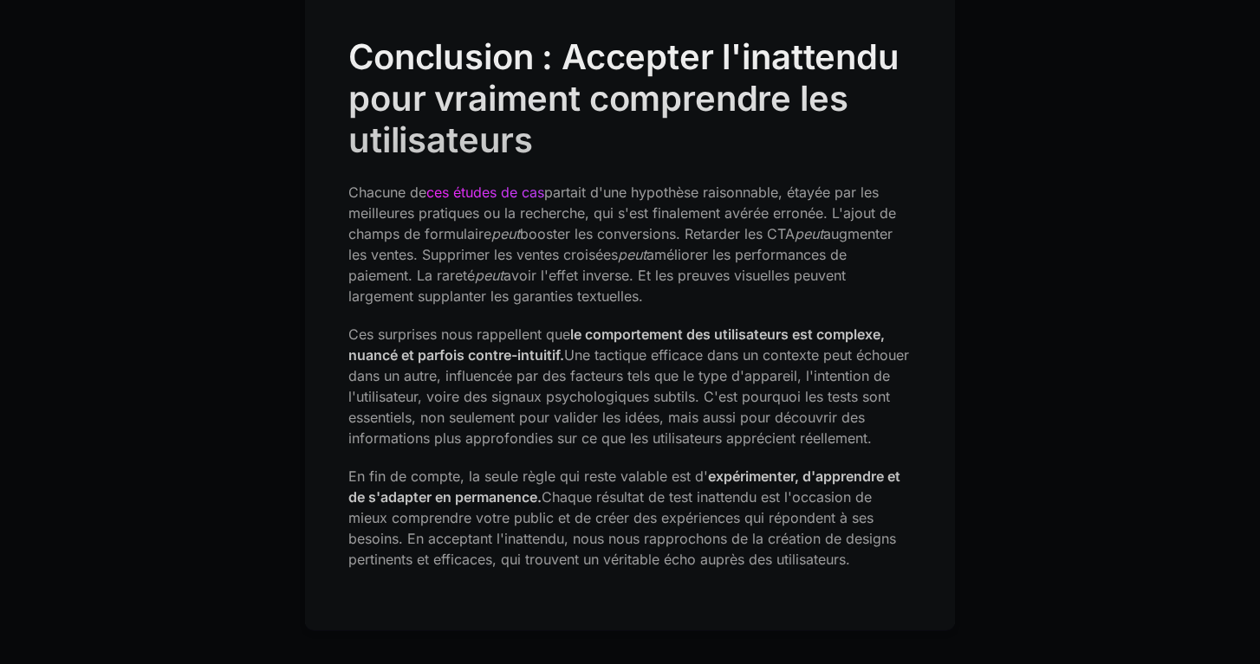
scroll to position [4020, 0]
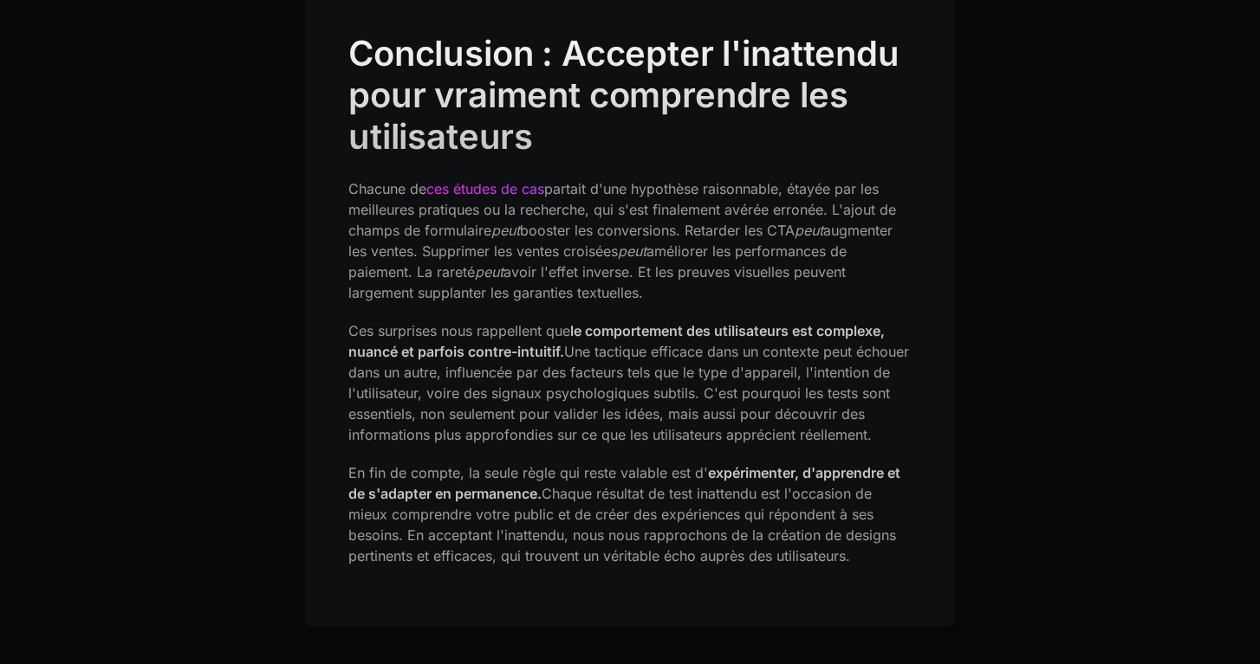
click at [431, 137] on font "Conclusion : Accepter l'inattendu pour vraiment comprendre les utilisateurs" at bounding box center [623, 95] width 551 height 126
drag, startPoint x: 374, startPoint y: 185, endPoint x: 606, endPoint y: 196, distance: 232.4
click at [606, 196] on p "Chacune de ces études de cas partait d'une hypothèse raisonnable, étayée par le…" at bounding box center [629, 240] width 563 height 125
click at [626, 194] on font "partait d'une hypothèse raisonnable, étayée par les meilleures pratiques ou la …" at bounding box center [622, 209] width 548 height 59
click at [628, 188] on font "partait d'une hypothèse raisonnable, étayée par les meilleures pratiques ou la …" at bounding box center [622, 209] width 548 height 59
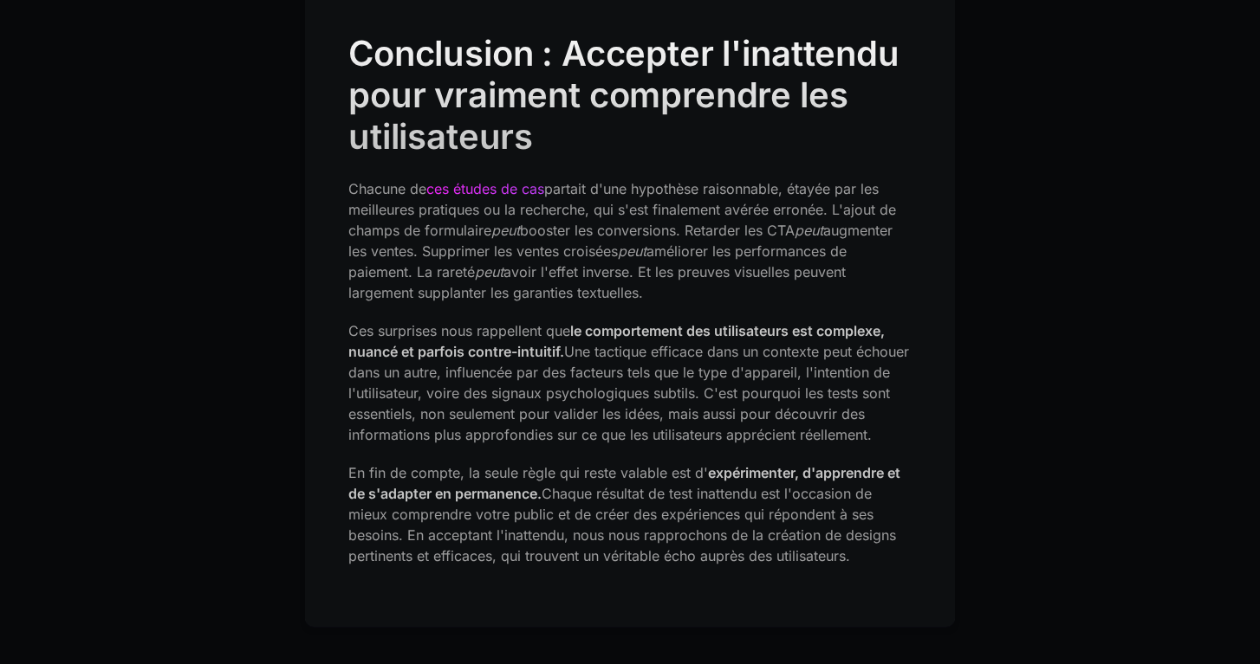
click at [697, 188] on font "partait d'une hypothèse raisonnable, étayée par les meilleures pratiques ou la …" at bounding box center [622, 209] width 548 height 59
drag, startPoint x: 368, startPoint y: 207, endPoint x: 638, endPoint y: 209, distance: 270.3
click at [640, 209] on font "partait d'une hypothèse raisonnable, étayée par les meilleures pratiques ou la …" at bounding box center [622, 209] width 548 height 59
click at [638, 209] on font "partait d'une hypothèse raisonnable, étayée par les meilleures pratiques ou la …" at bounding box center [622, 209] width 548 height 59
drag, startPoint x: 690, startPoint y: 207, endPoint x: 760, endPoint y: 212, distance: 69.5
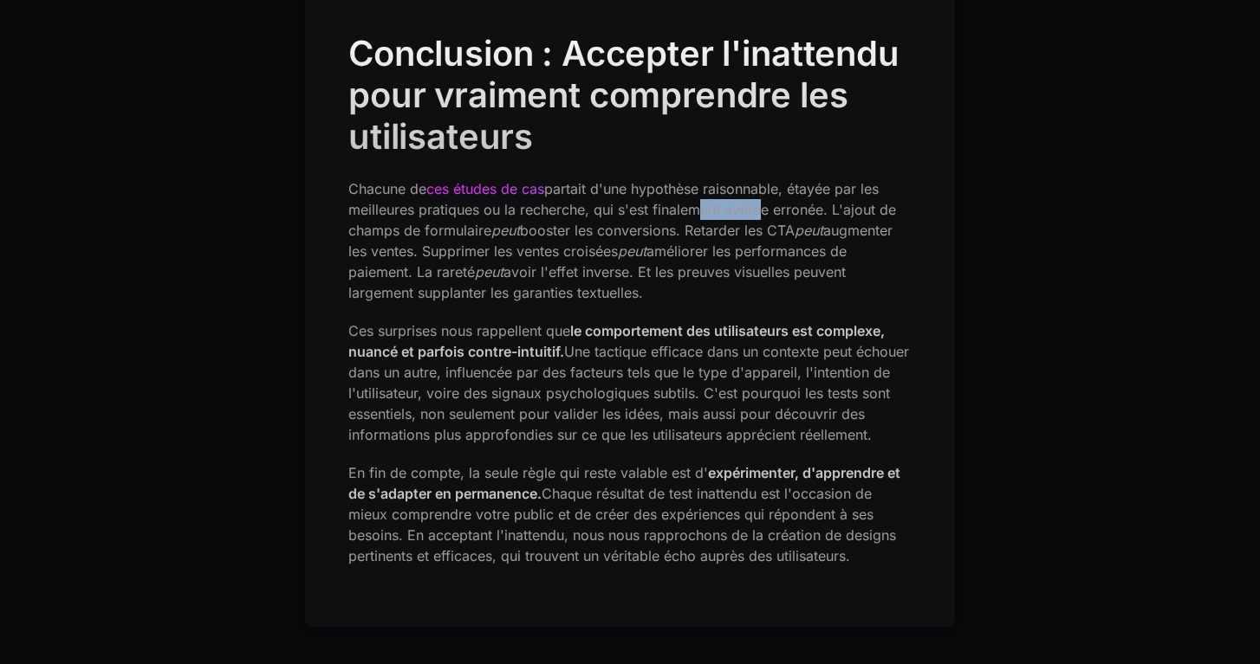
click at [760, 212] on font "partait d'une hypothèse raisonnable, étayée par les meilleures pratiques ou la …" at bounding box center [622, 209] width 548 height 59
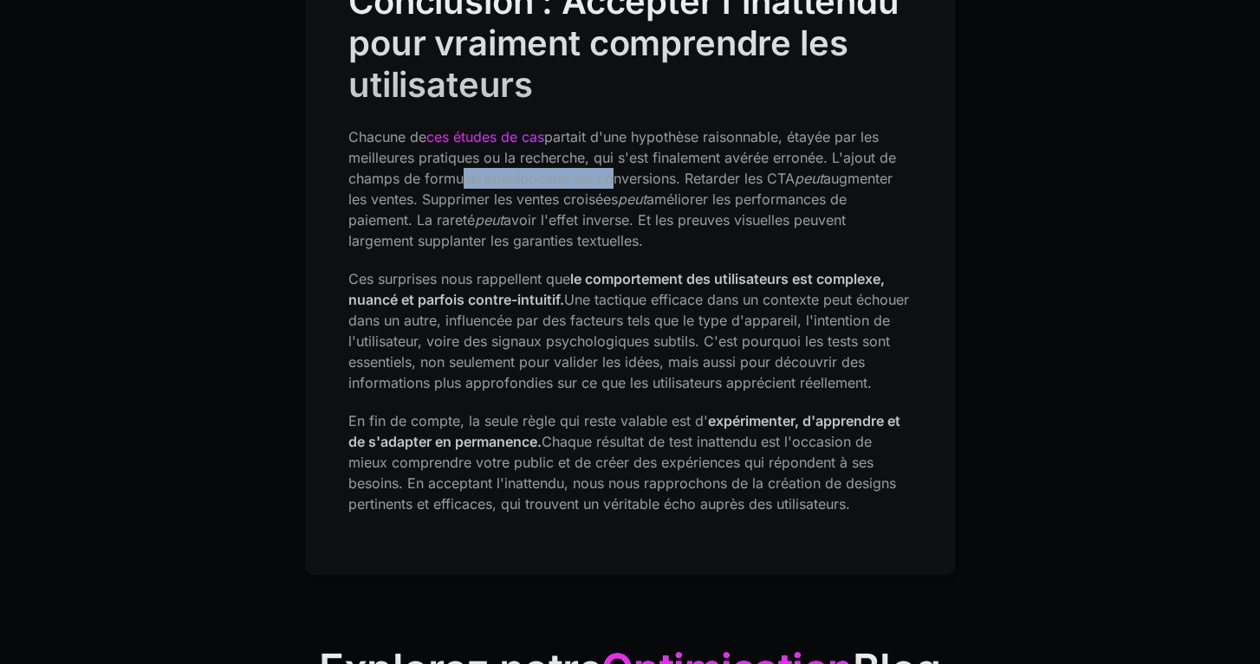
drag, startPoint x: 456, startPoint y: 180, endPoint x: 610, endPoint y: 181, distance: 154.2
click at [611, 181] on p "Chacune de ces études de cas partait d'une hypothèse raisonnable, étayée par le…" at bounding box center [629, 188] width 563 height 125
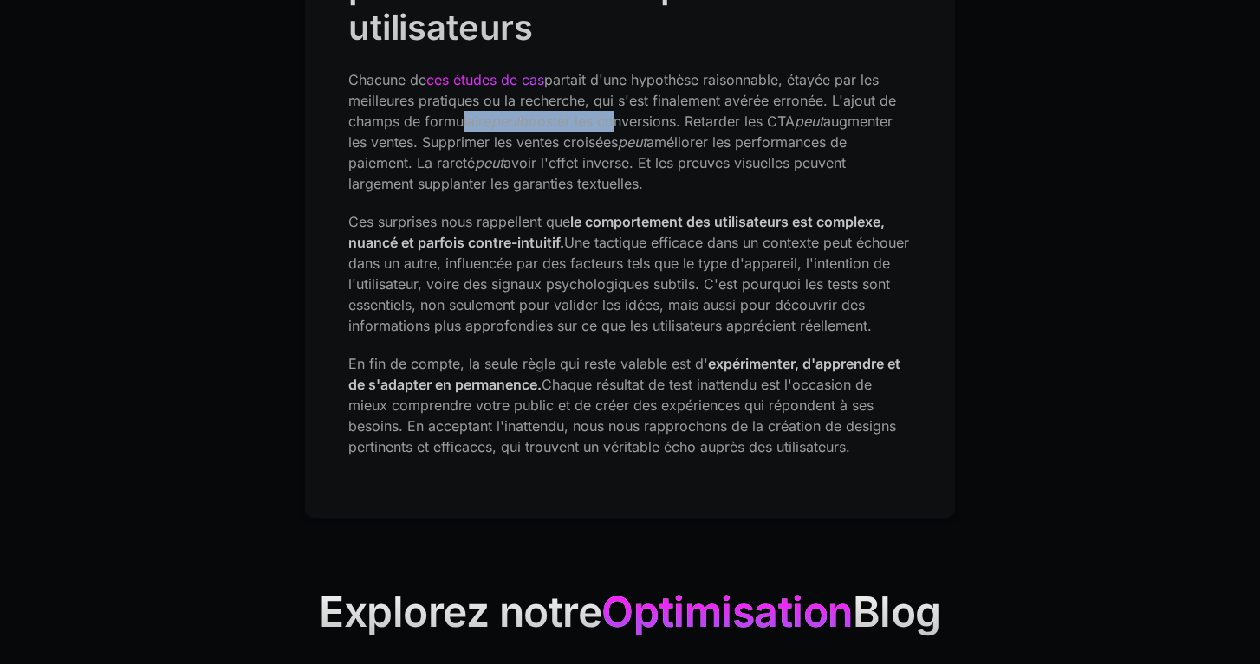
scroll to position [4176, 0]
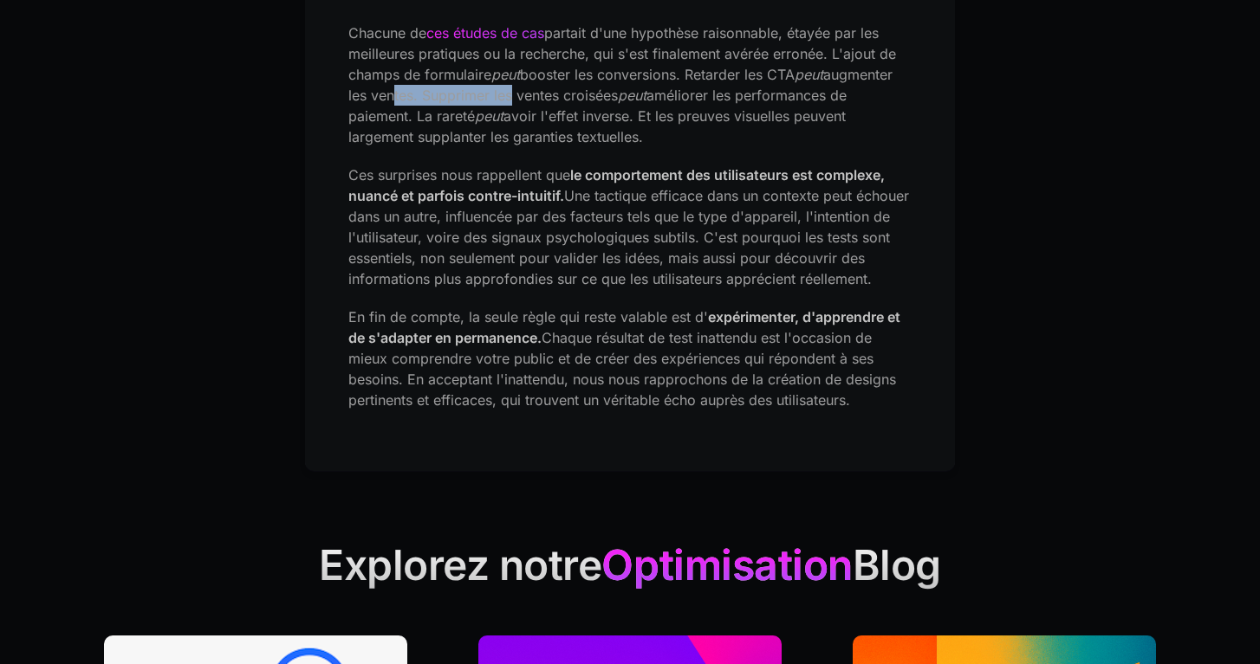
drag, startPoint x: 387, startPoint y: 95, endPoint x: 505, endPoint y: 95, distance: 117.8
click at [505, 95] on font "augmenter les ventes. Supprimer les ventes croisées" at bounding box center [620, 85] width 544 height 38
click at [527, 90] on font "augmenter les ventes. Supprimer les ventes croisées" at bounding box center [620, 85] width 544 height 38
drag, startPoint x: 535, startPoint y: 97, endPoint x: 645, endPoint y: 97, distance: 109.2
click at [645, 97] on p "Chacune de ces études de cas partait d'une hypothèse raisonnable, étayée par le…" at bounding box center [629, 85] width 563 height 125
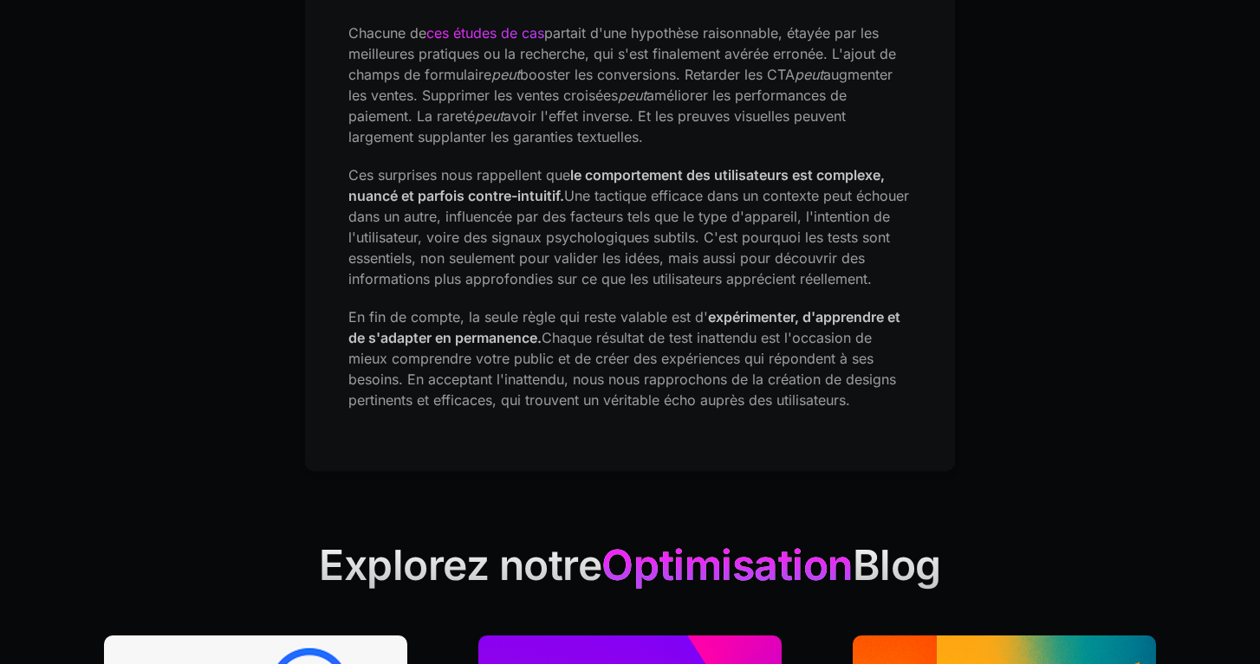
click at [686, 94] on font "améliorer les performances de paiement. La rareté" at bounding box center [597, 106] width 498 height 38
drag, startPoint x: 599, startPoint y: 95, endPoint x: 718, endPoint y: 95, distance: 118.7
click at [718, 95] on p "Chacune de ces études de cas partait d'une hypothèse raisonnable, étayée par le…" at bounding box center [629, 85] width 563 height 125
click at [764, 94] on font "améliorer les performances de paiement. La rareté" at bounding box center [597, 106] width 498 height 38
drag, startPoint x: 373, startPoint y: 120, endPoint x: 529, endPoint y: 120, distance: 156.8
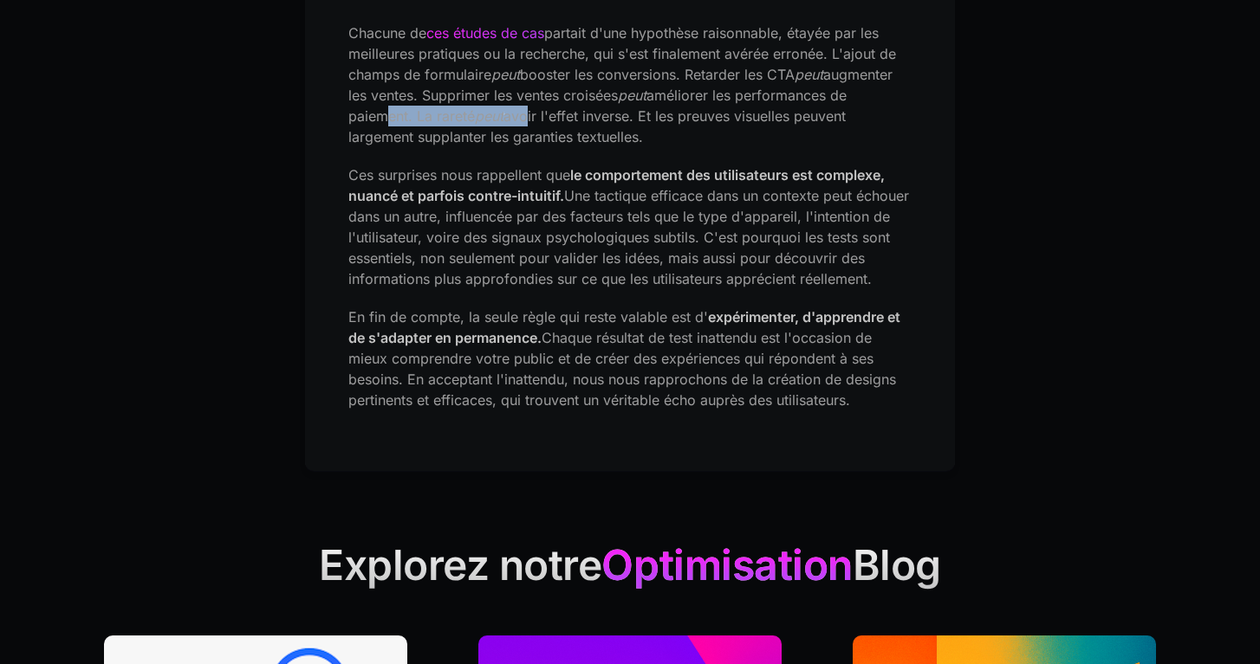
click at [529, 120] on p "Chacune de ces études de cas partait d'une hypothèse raisonnable, étayée par le…" at bounding box center [629, 85] width 563 height 125
click at [529, 120] on font "avoir l'effet inverse. Et les preuves visuelles peuvent largement supplanter le…" at bounding box center [596, 126] width 497 height 38
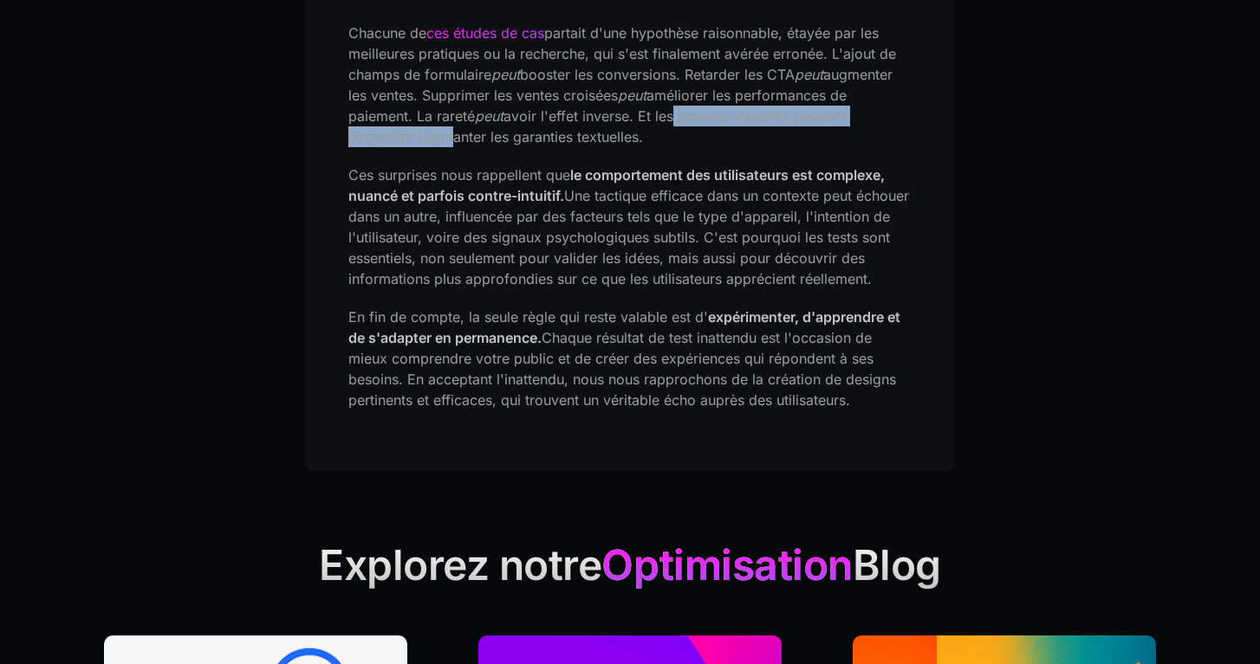
drag, startPoint x: 669, startPoint y: 116, endPoint x: 447, endPoint y: 127, distance: 222.1
click at [447, 127] on font "avoir l'effet inverse. Et les preuves visuelles peuvent largement supplanter le…" at bounding box center [596, 126] width 497 height 38
click at [539, 178] on font "Ces surprises nous rappellent que" at bounding box center [459, 174] width 222 height 17
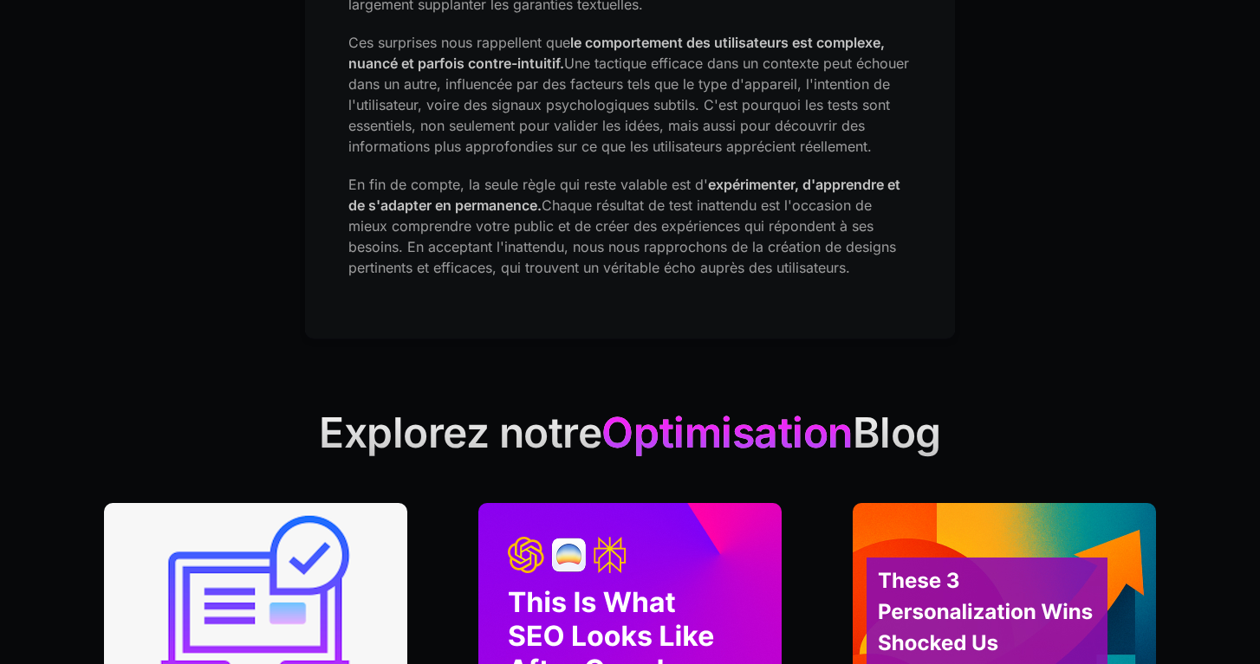
scroll to position [4309, 0]
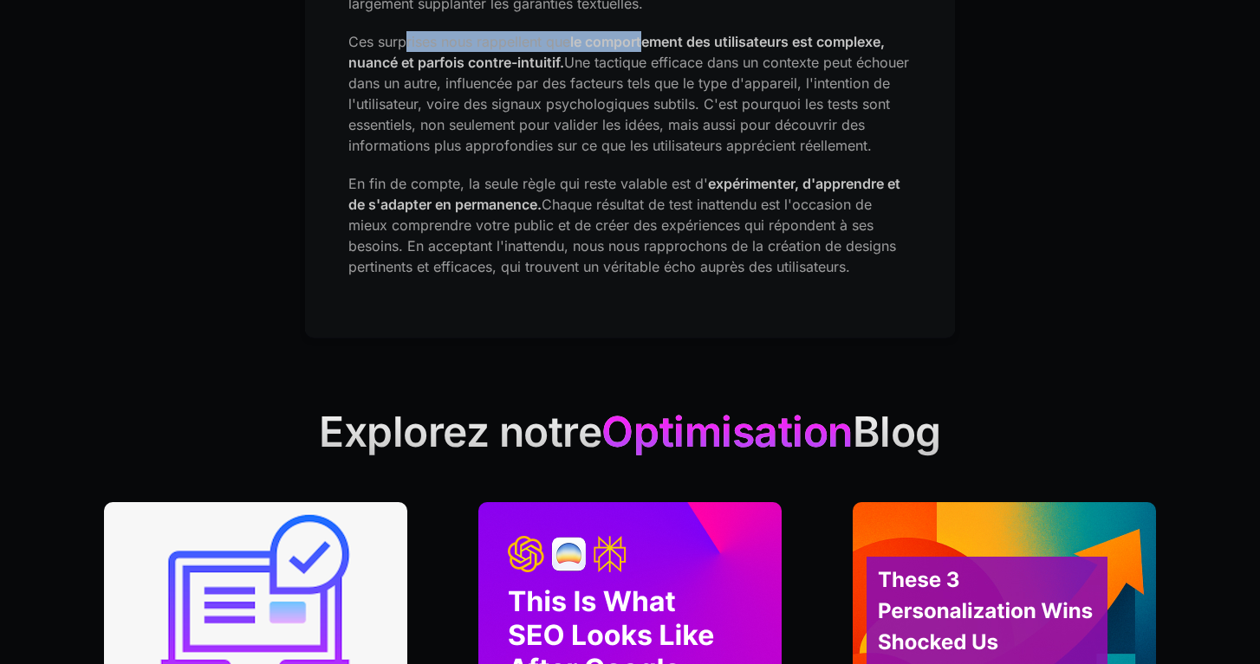
drag, startPoint x: 403, startPoint y: 41, endPoint x: 647, endPoint y: 42, distance: 244.3
click at [648, 42] on p "Ces surprises nous rappellent que le comportement des utilisateurs est complexe…" at bounding box center [629, 93] width 563 height 125
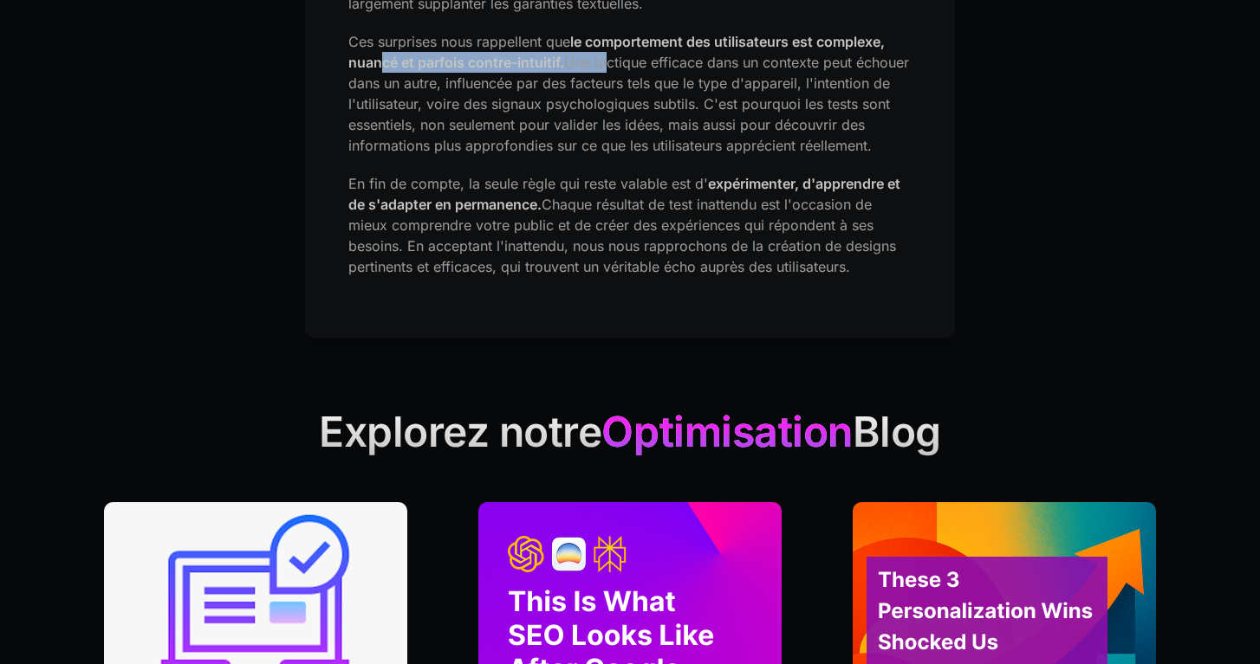
drag, startPoint x: 381, startPoint y: 63, endPoint x: 606, endPoint y: 63, distance: 225.2
click at [606, 63] on p "Ces surprises nous rappellent que le comportement des utilisateurs est complexe…" at bounding box center [629, 93] width 563 height 125
click at [606, 63] on font "Une tactique efficace dans un contexte peut échouer dans un autre, influencée p…" at bounding box center [628, 104] width 561 height 100
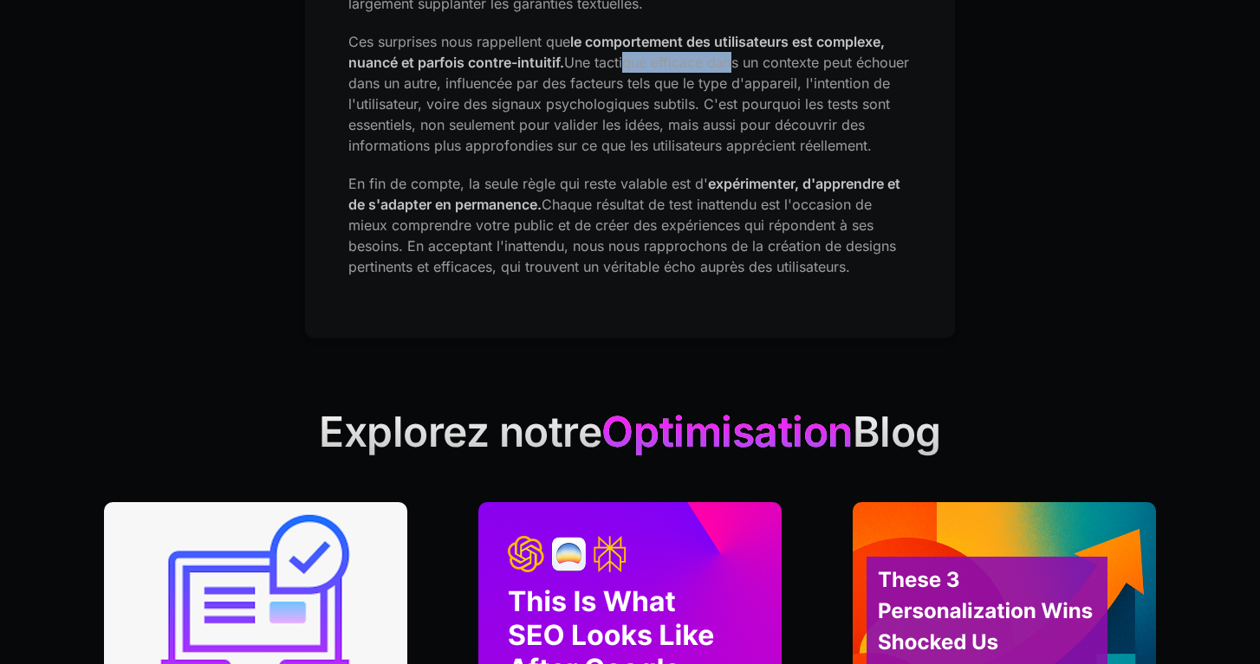
drag, startPoint x: 625, startPoint y: 62, endPoint x: 731, endPoint y: 62, distance: 105.7
click at [731, 62] on font "Une tactique efficace dans un contexte peut échouer dans un autre, influencée p…" at bounding box center [628, 104] width 561 height 100
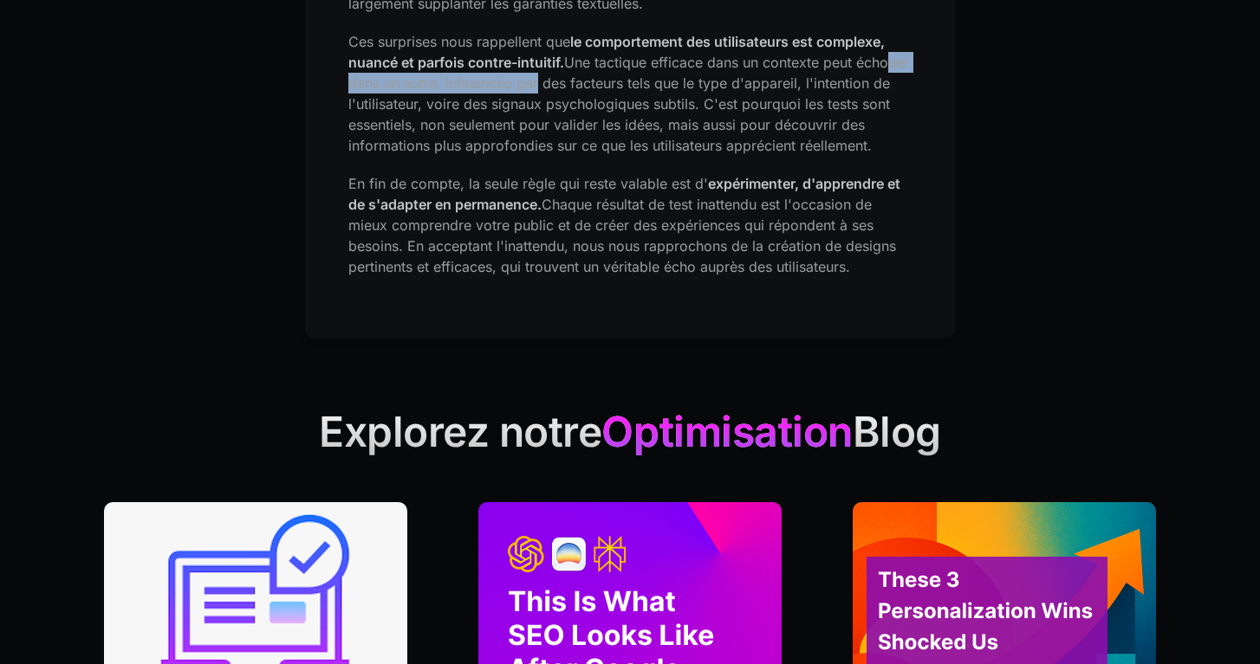
drag, startPoint x: 370, startPoint y: 82, endPoint x: 590, endPoint y: 82, distance: 220.0
click at [592, 82] on font "Une tactique efficace dans un contexte peut échouer dans un autre, influencée p…" at bounding box center [628, 104] width 561 height 100
click at [590, 82] on font "Une tactique efficace dans un contexte peut échouer dans un autre, influencée p…" at bounding box center [628, 104] width 561 height 100
click at [705, 82] on font "Une tactique efficace dans un contexte peut échouer dans un autre, influencée p…" at bounding box center [628, 104] width 561 height 100
click at [823, 85] on font "Une tactique efficace dans un contexte peut échouer dans un autre, influencée p…" at bounding box center [628, 104] width 561 height 100
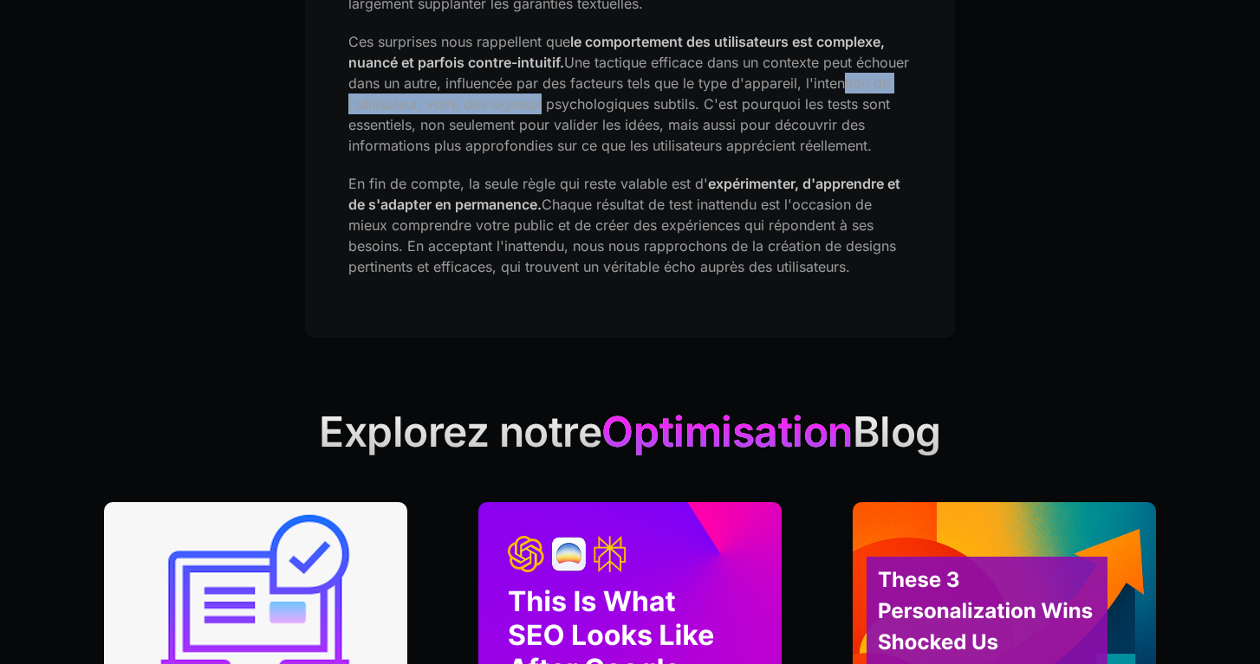
drag, startPoint x: 379, startPoint y: 101, endPoint x: 624, endPoint y: 101, distance: 245.2
click at [624, 101] on font "Une tactique efficace dans un contexte peut échouer dans un autre, influencée p…" at bounding box center [628, 104] width 561 height 100
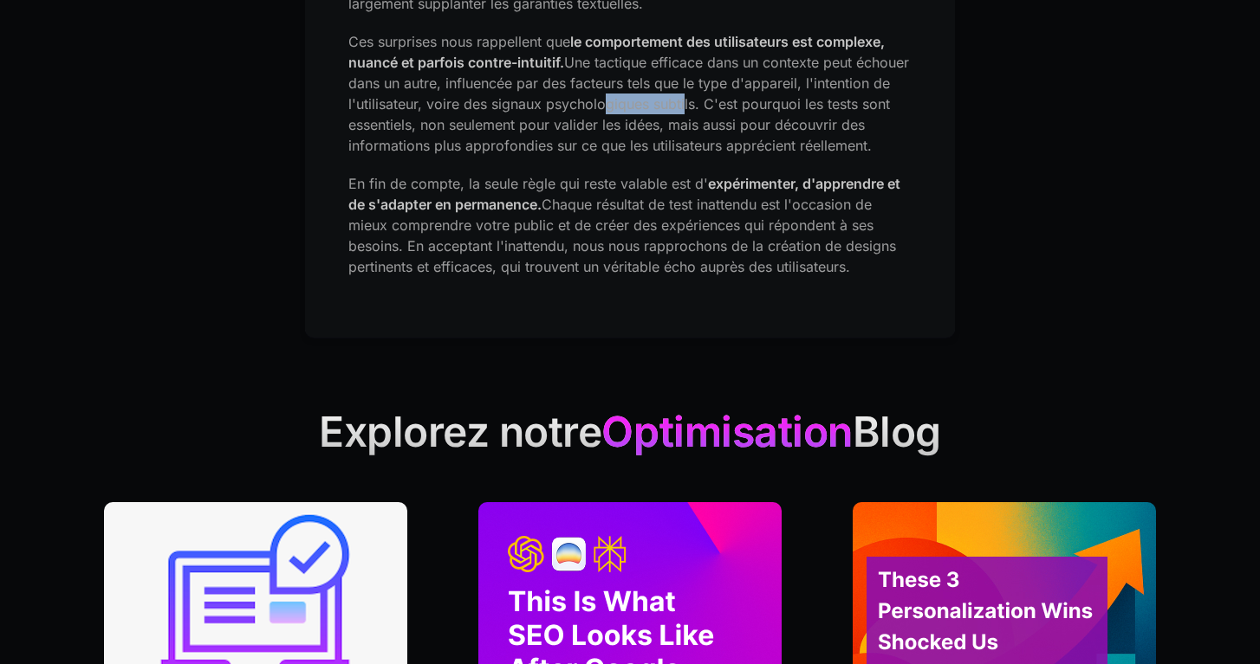
drag, startPoint x: 687, startPoint y: 101, endPoint x: 768, endPoint y: 103, distance: 80.6
click at [769, 104] on font "Une tactique efficace dans un contexte peut échouer dans un autre, influencée p…" at bounding box center [628, 104] width 561 height 100
drag, startPoint x: 357, startPoint y: 124, endPoint x: 574, endPoint y: 125, distance: 217.4
click at [574, 125] on font "Une tactique efficace dans un contexte peut échouer dans un autre, influencée p…" at bounding box center [628, 104] width 561 height 100
drag, startPoint x: 631, startPoint y: 123, endPoint x: 748, endPoint y: 123, distance: 117.0
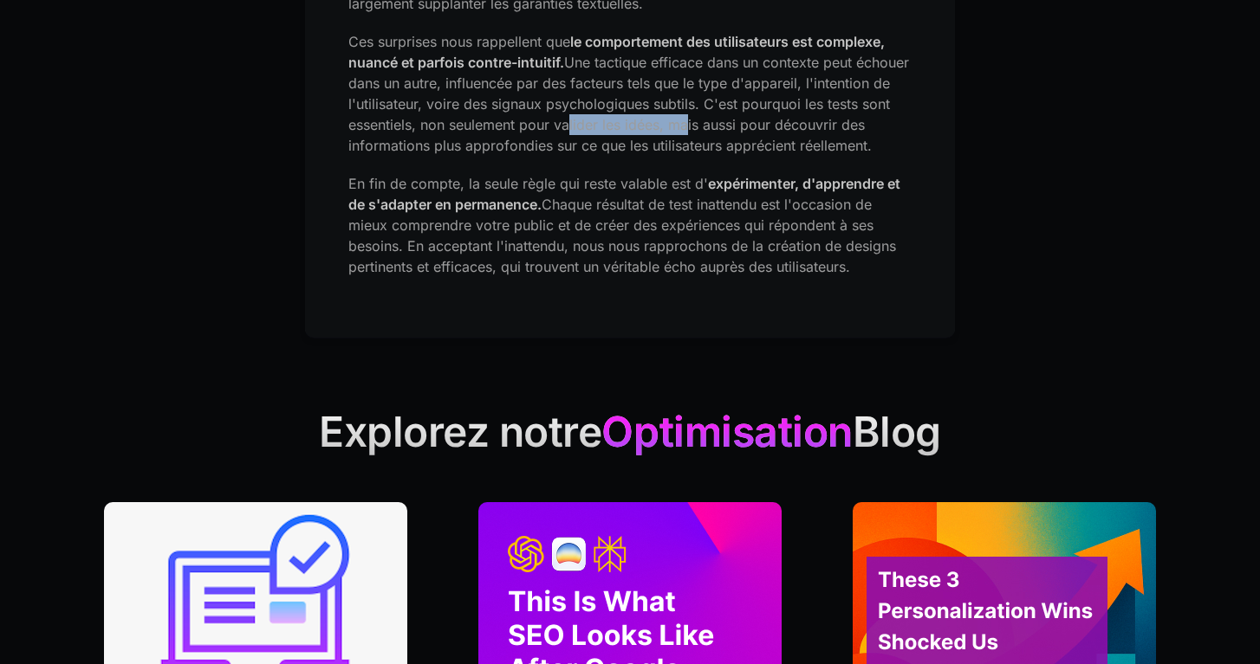
click at [748, 123] on font "Une tactique efficace dans un contexte peut échouer dans un autre, influencée p…" at bounding box center [628, 104] width 561 height 100
click at [781, 124] on font "Une tactique efficace dans un contexte peut échouer dans un autre, influencée p…" at bounding box center [628, 104] width 561 height 100
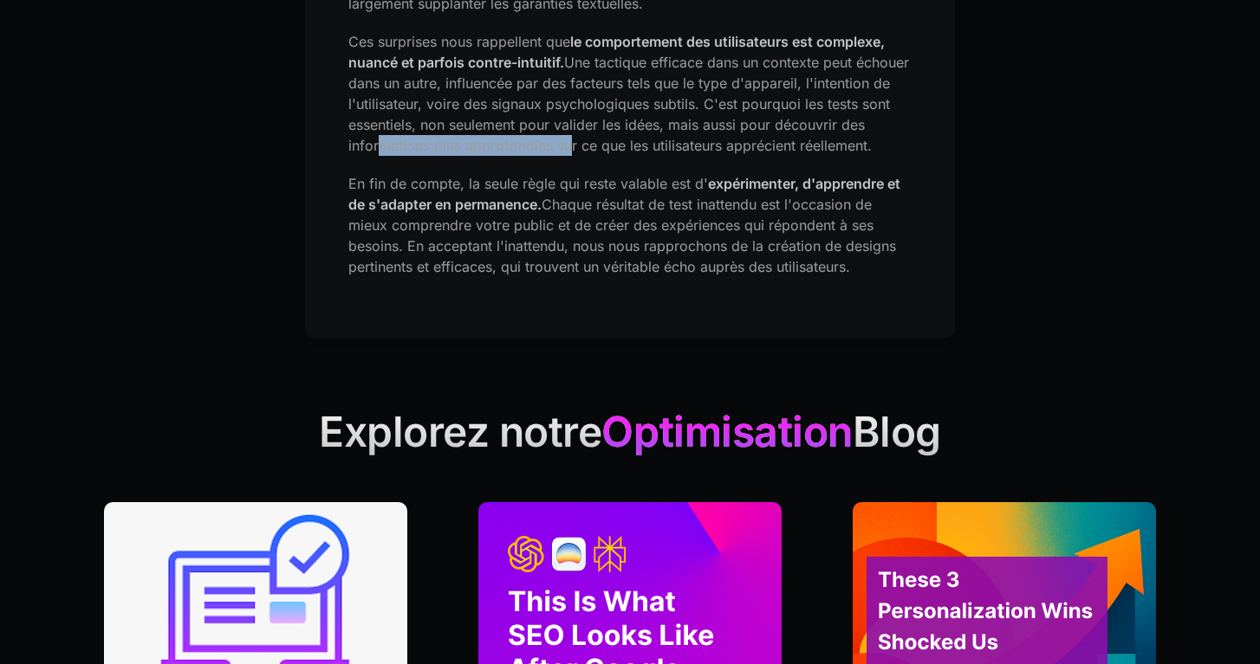
drag, startPoint x: 402, startPoint y: 147, endPoint x: 589, endPoint y: 147, distance: 187.1
click at [589, 147] on font "Une tactique efficace dans un contexte peut échouer dans un autre, influencée p…" at bounding box center [628, 104] width 561 height 100
click at [596, 145] on font "Une tactique efficace dans un contexte peut échouer dans un autre, influencée p…" at bounding box center [628, 104] width 561 height 100
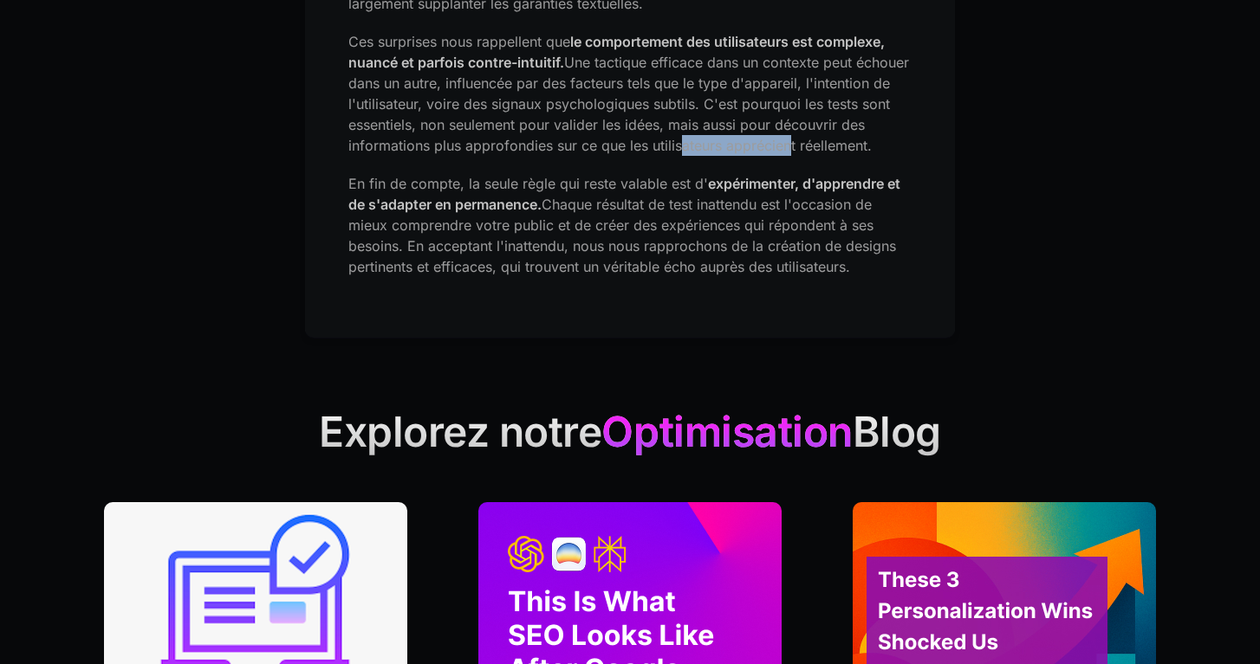
drag, startPoint x: 704, startPoint y: 146, endPoint x: 807, endPoint y: 145, distance: 102.2
click at [810, 145] on font "Une tactique efficace dans un contexte peut échouer dans un autre, influencée p…" at bounding box center [628, 104] width 561 height 100
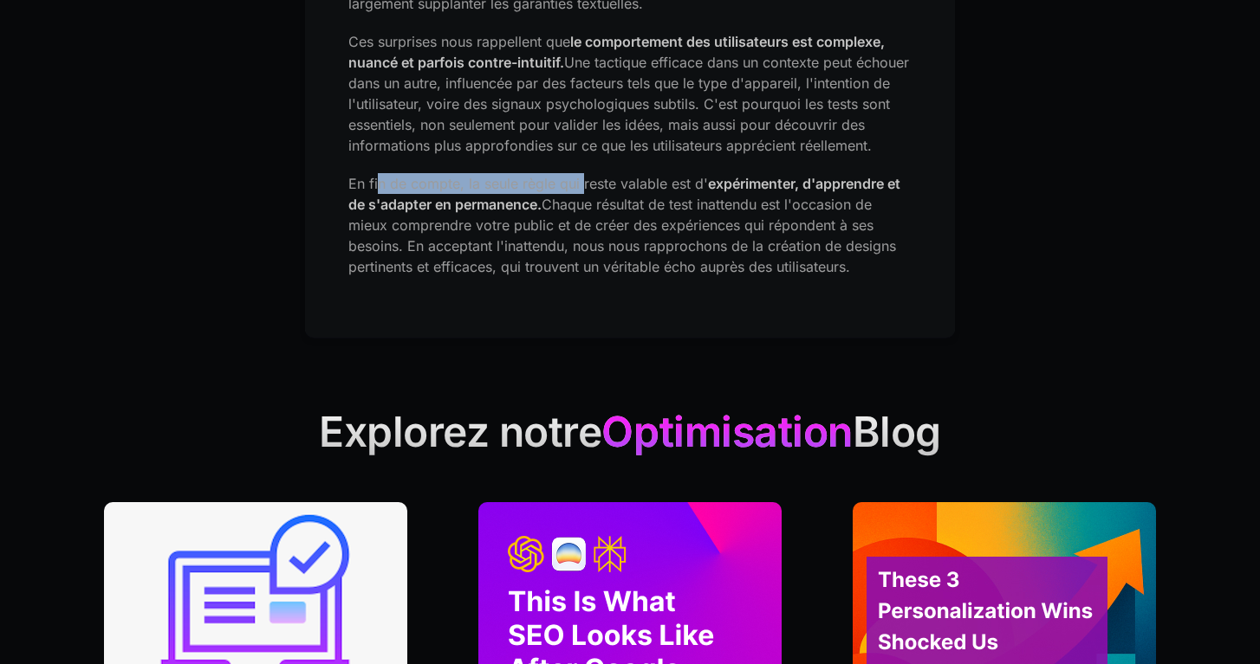
drag, startPoint x: 376, startPoint y: 180, endPoint x: 574, endPoint y: 179, distance: 197.5
click at [578, 180] on font "En fin de compte, la seule règle qui reste valable est d'" at bounding box center [528, 183] width 360 height 17
click at [623, 185] on font "En fin de compte, la seule règle qui reste valable est d'" at bounding box center [528, 183] width 360 height 17
click at [671, 185] on font "En fin de compte, la seule règle qui reste valable est d'" at bounding box center [528, 183] width 360 height 17
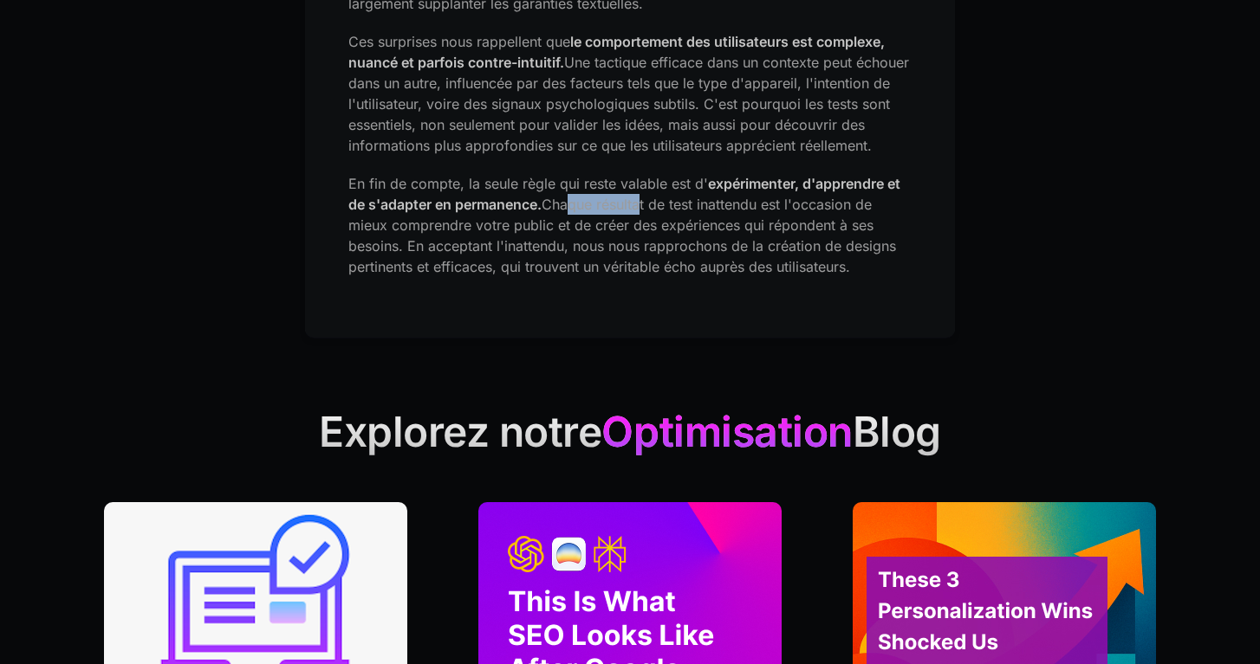
drag, startPoint x: 564, startPoint y: 198, endPoint x: 643, endPoint y: 195, distance: 78.9
click at [643, 196] on font "Chaque résultat de test inattendu est l'occasion de mieux comprendre votre publ…" at bounding box center [622, 236] width 548 height 80
click at [701, 203] on font "Chaque résultat de test inattendu est l'occasion de mieux comprendre votre publ…" at bounding box center [622, 236] width 548 height 80
click at [729, 203] on font "Chaque résultat de test inattendu est l'occasion de mieux comprendre votre publ…" at bounding box center [622, 236] width 548 height 80
drag, startPoint x: 362, startPoint y: 230, endPoint x: 581, endPoint y: 230, distance: 219.2
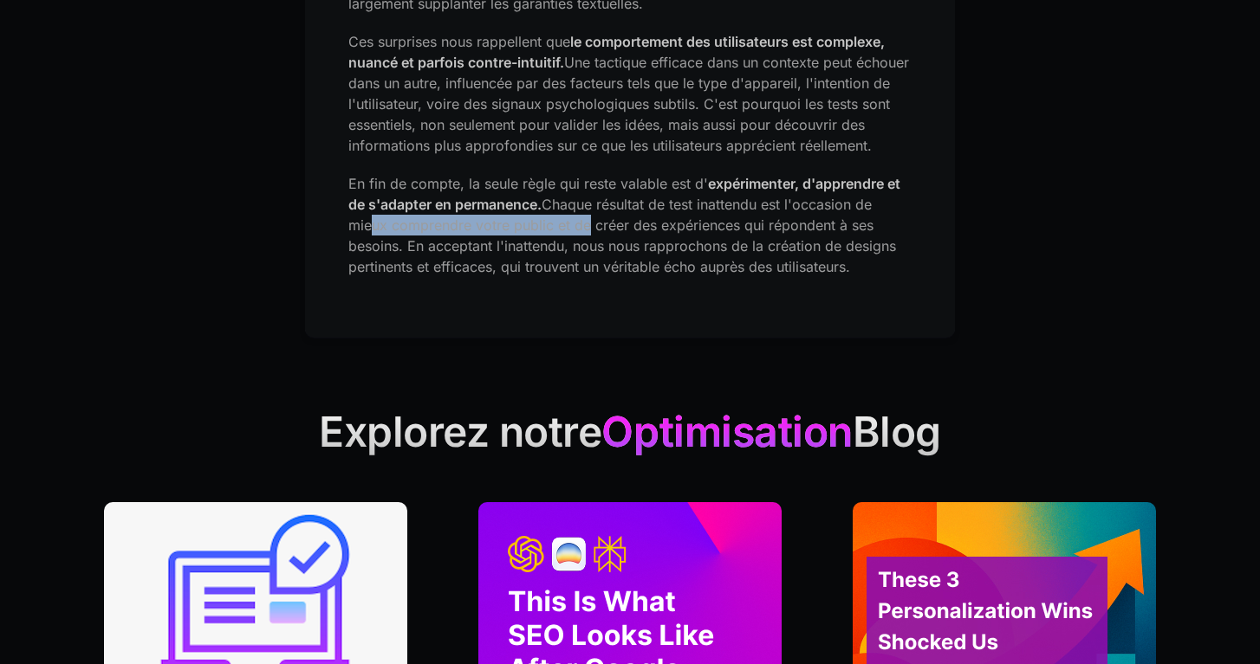
click at [583, 230] on font "Chaque résultat de test inattendu est l'occasion de mieux comprendre votre publ…" at bounding box center [622, 236] width 548 height 80
click at [619, 224] on font "Chaque résultat de test inattendu est l'occasion de mieux comprendre votre publ…" at bounding box center [622, 236] width 548 height 80
click at [665, 224] on font "Chaque résultat de test inattendu est l'occasion de mieux comprendre votre publ…" at bounding box center [622, 236] width 548 height 80
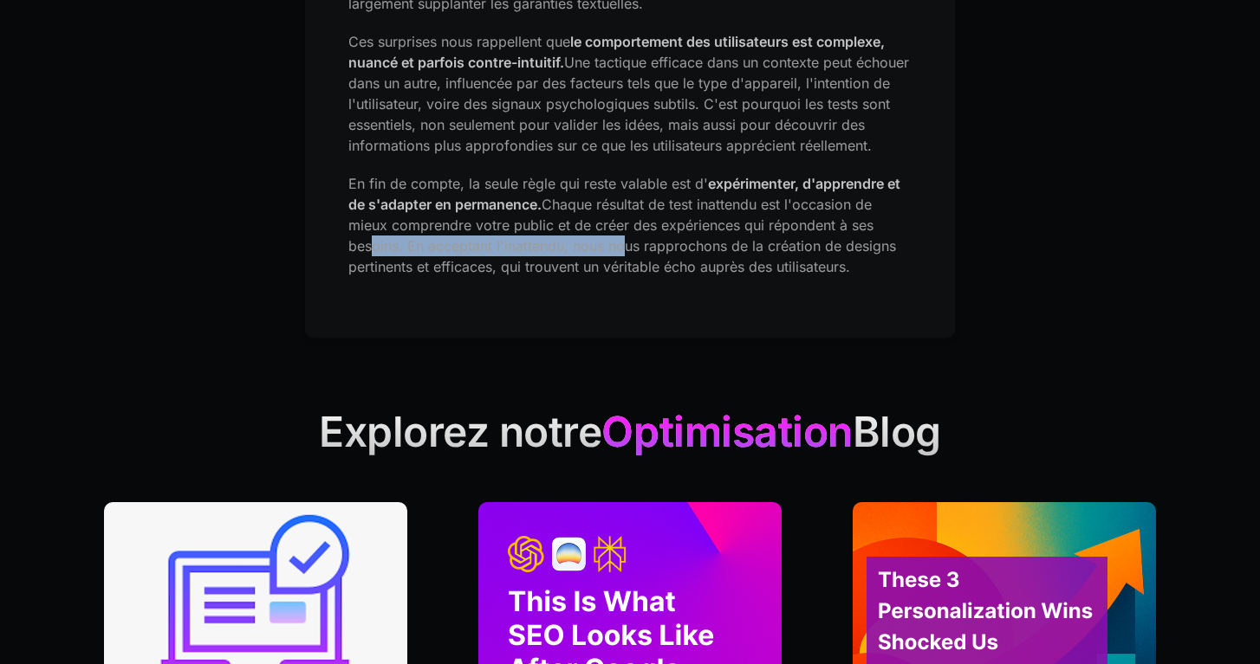
drag, startPoint x: 364, startPoint y: 249, endPoint x: 619, endPoint y: 249, distance: 254.7
click at [619, 249] on font "Chaque résultat de test inattendu est l'occasion de mieux comprendre votre publ…" at bounding box center [622, 236] width 548 height 80
click at [638, 243] on font "Chaque résultat de test inattendu est l'occasion de mieux comprendre votre publ…" at bounding box center [622, 236] width 548 height 80
click at [724, 243] on font "Chaque résultat de test inattendu est l'occasion de mieux comprendre votre publ…" at bounding box center [622, 236] width 548 height 80
click at [632, 260] on font "Chaque résultat de test inattendu est l'occasion de mieux comprendre votre publ…" at bounding box center [622, 236] width 548 height 80
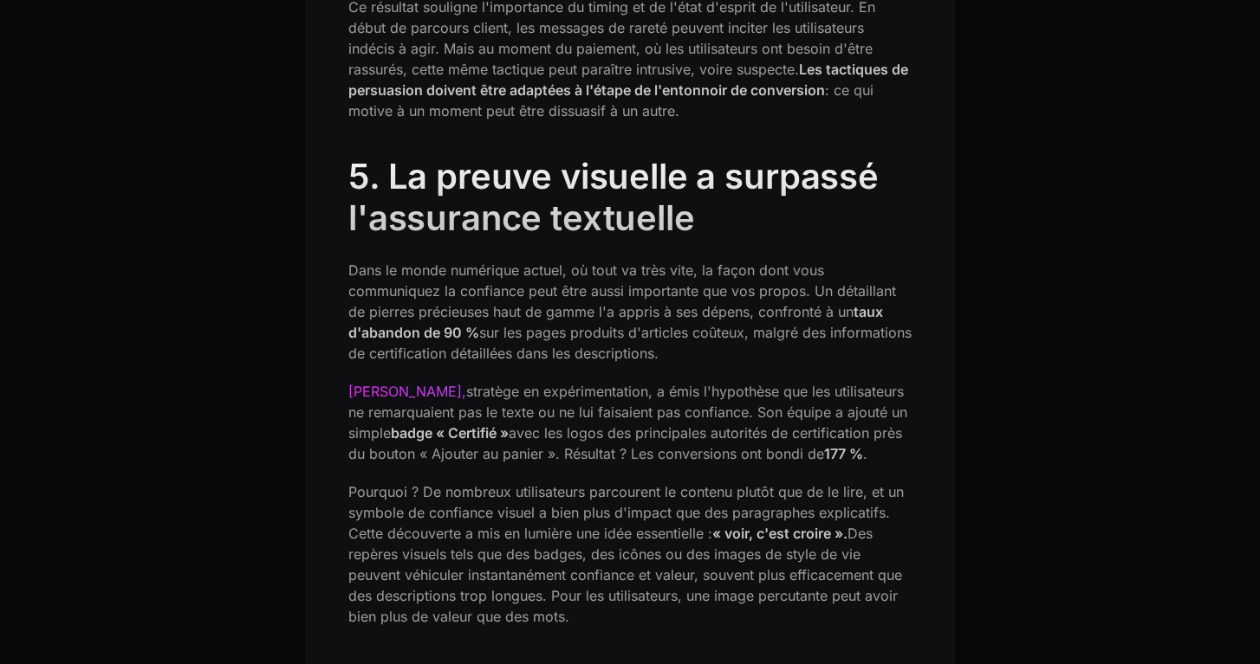
scroll to position [2988, 0]
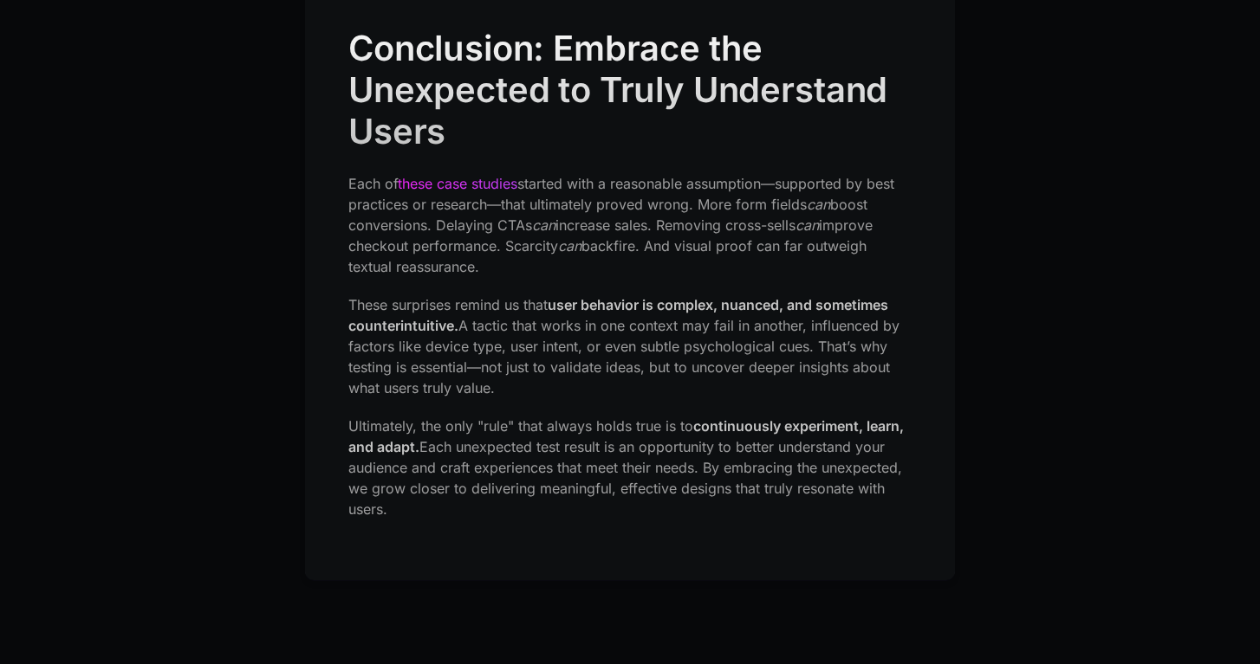
scroll to position [3600, 0]
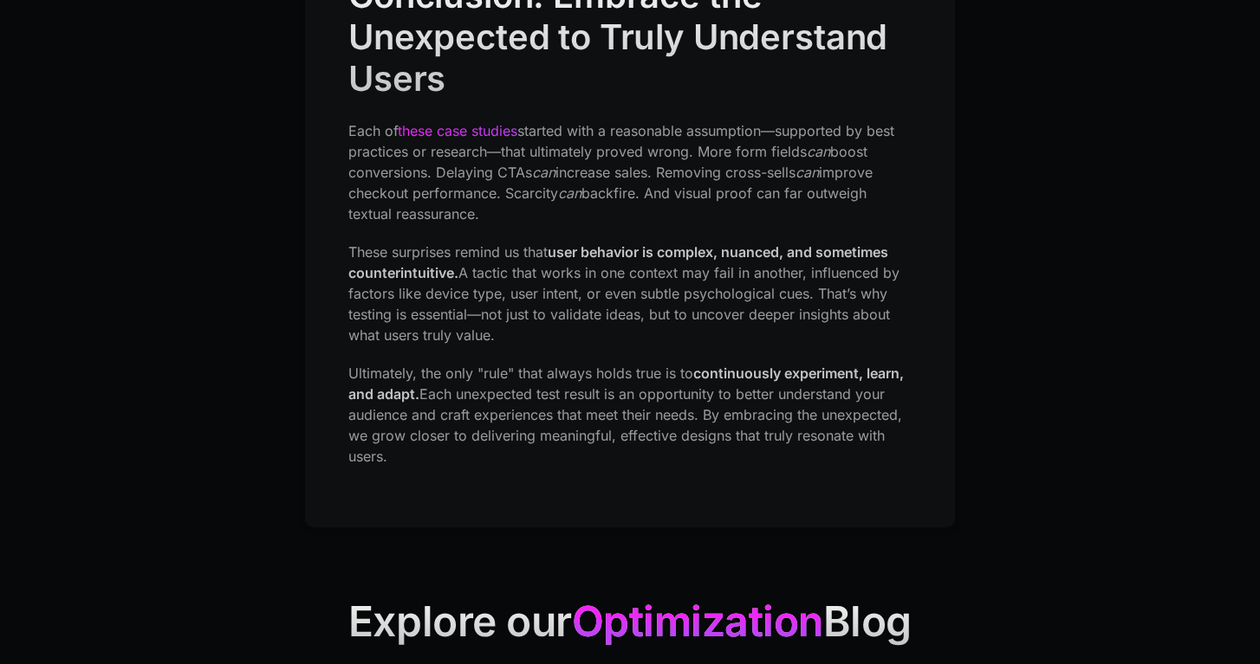
click at [591, 248] on p "These surprises remind us that user behavior is complex, nuanced, and sometimes…" at bounding box center [629, 294] width 563 height 104
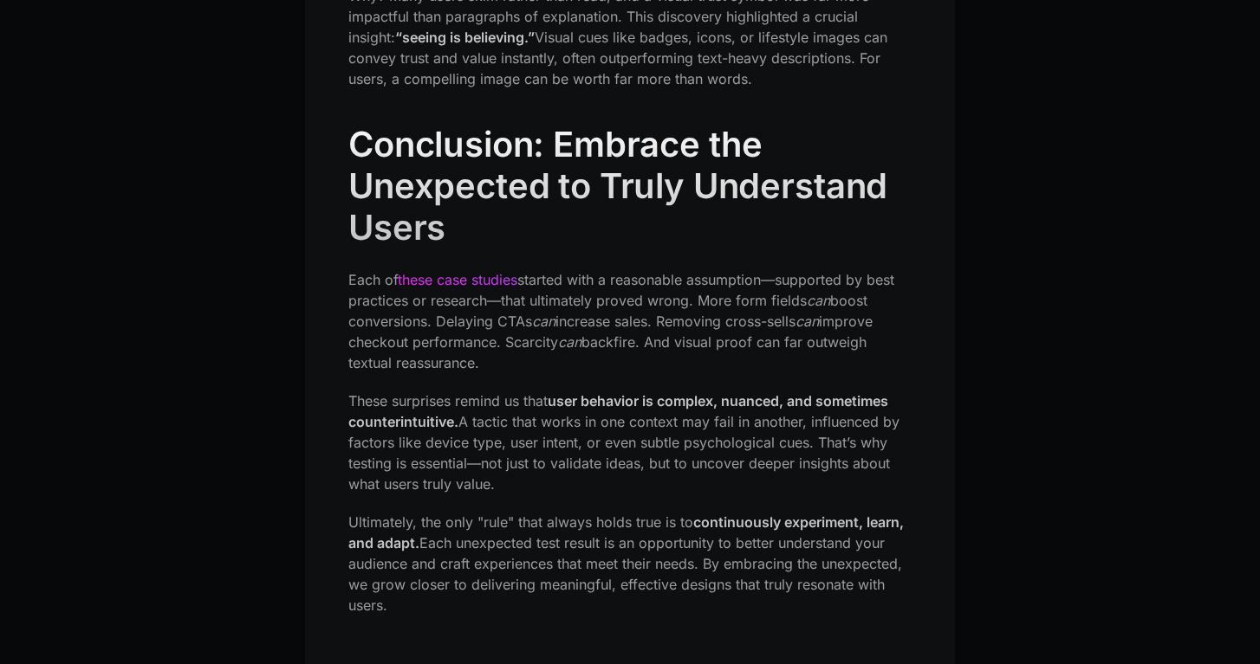
scroll to position [3450, 0]
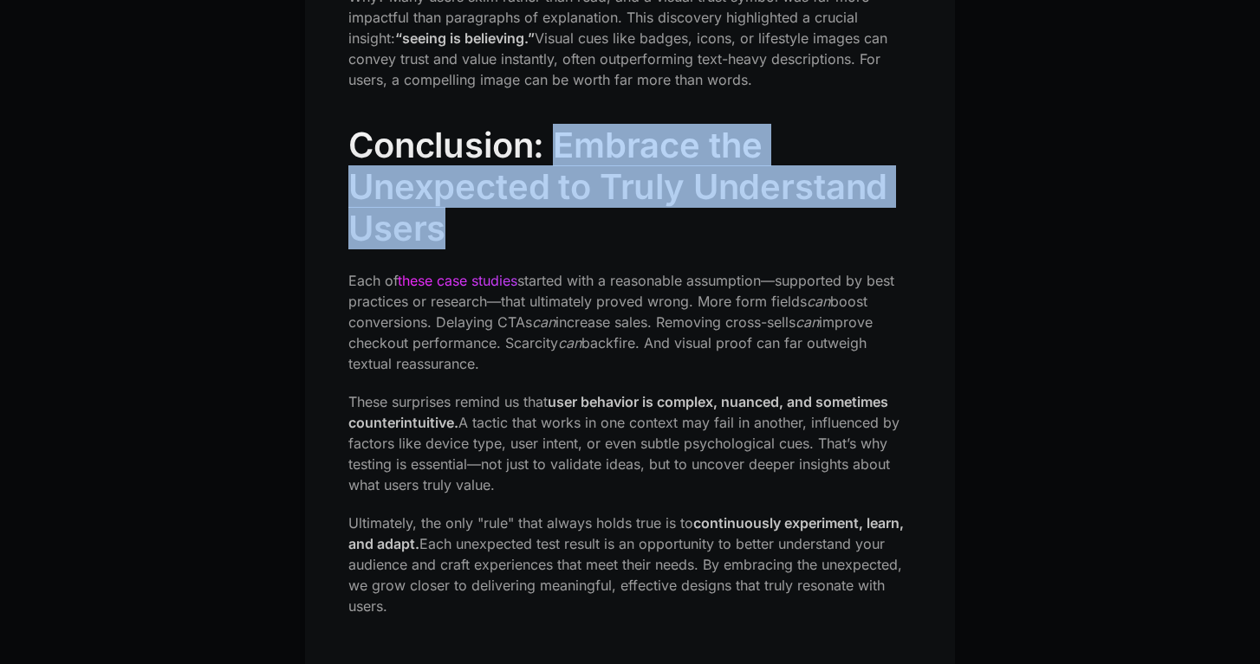
drag, startPoint x: 557, startPoint y: 81, endPoint x: 446, endPoint y: 167, distance: 140.7
click at [446, 167] on h2 "Conclusion: Embrace the Unexpected to Truly Understand Users" at bounding box center [629, 187] width 563 height 125
copy strong "Embrace the Unexpected to Truly Understand Users"
